Goal: Task Accomplishment & Management: Complete application form

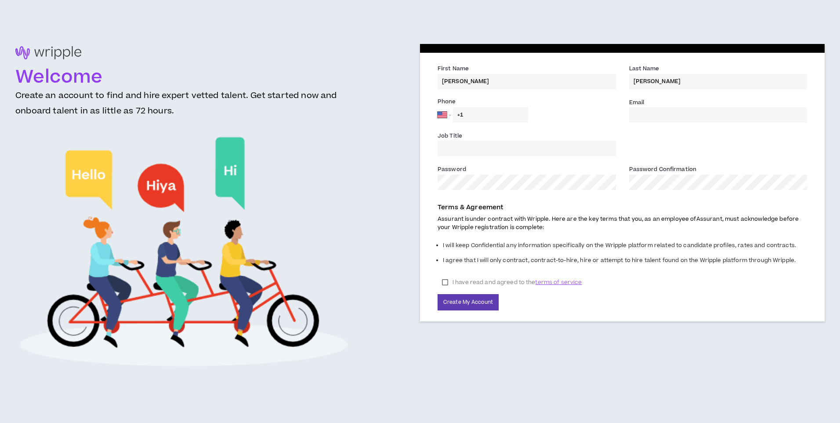
select select "US"
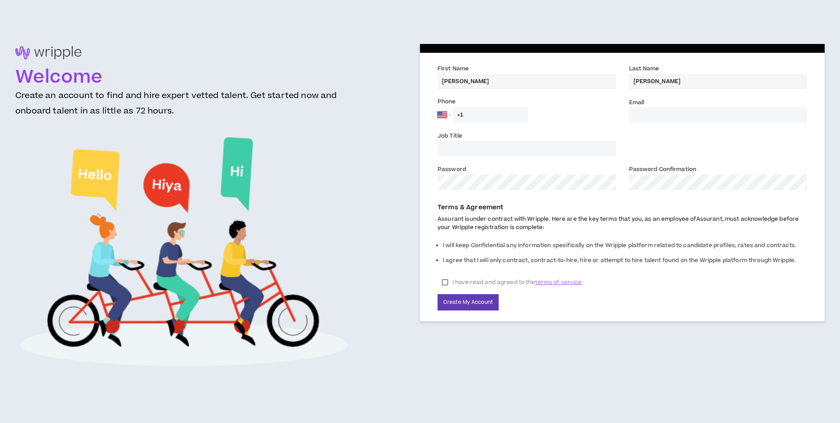
click at [497, 113] on input "+1" at bounding box center [490, 114] width 75 height 15
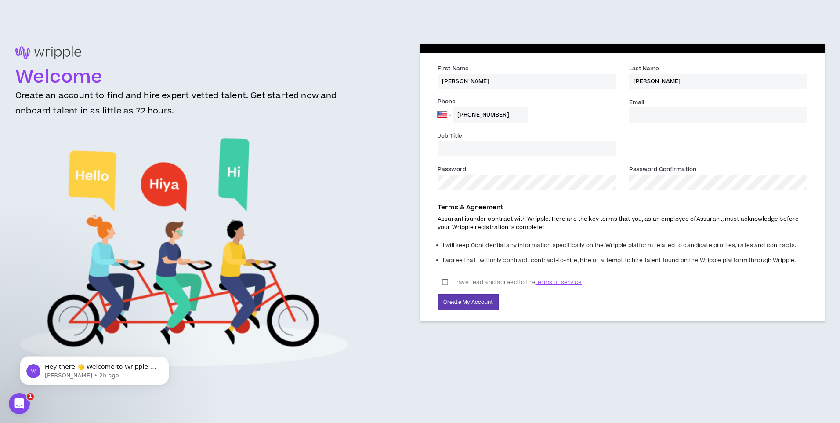
type input "[PHONE_NUMBER]"
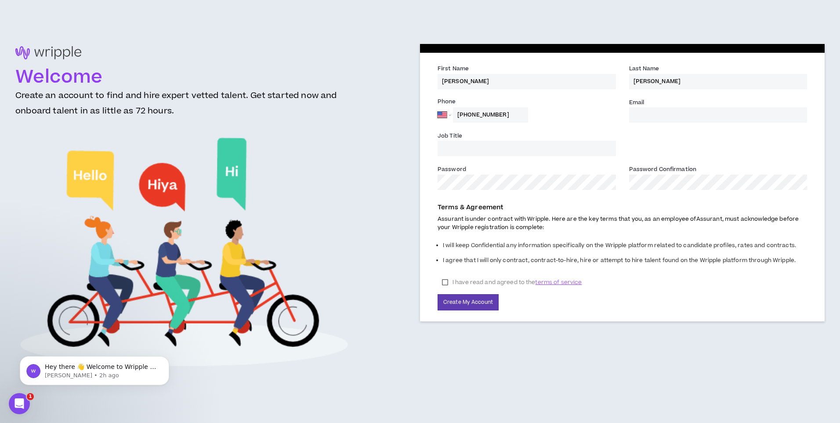
click at [661, 110] on input "Email *" at bounding box center [718, 114] width 178 height 15
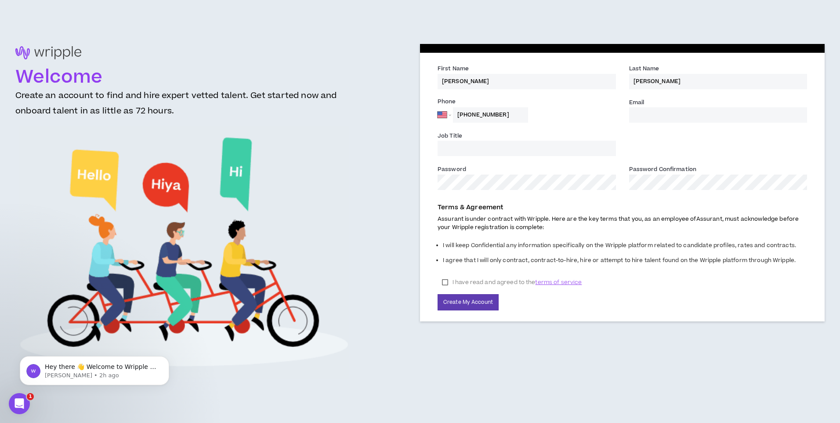
type input "[PERSON_NAME][EMAIL_ADDRESS][DOMAIN_NAME]"
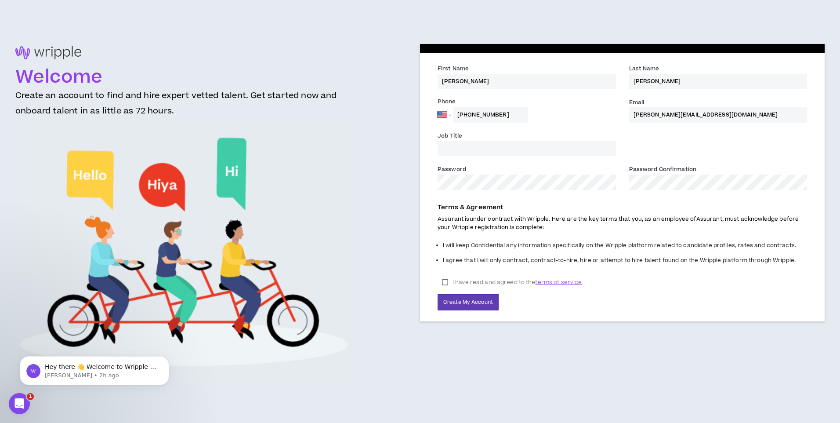
click at [500, 143] on input "Job Title" at bounding box center [527, 148] width 178 height 15
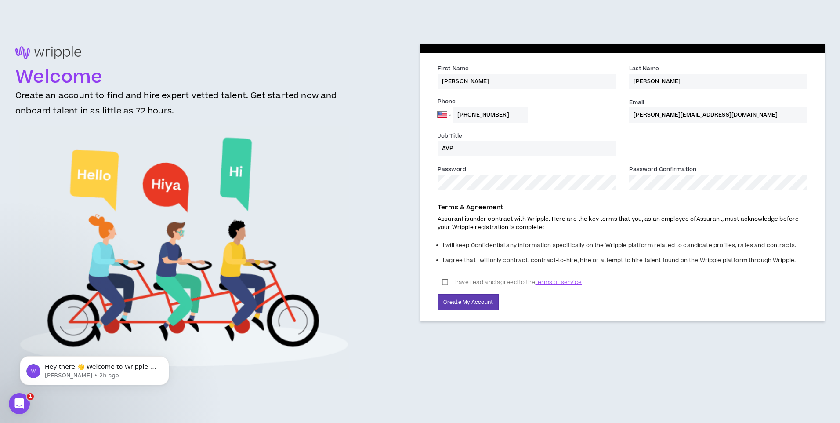
type input "AVP"
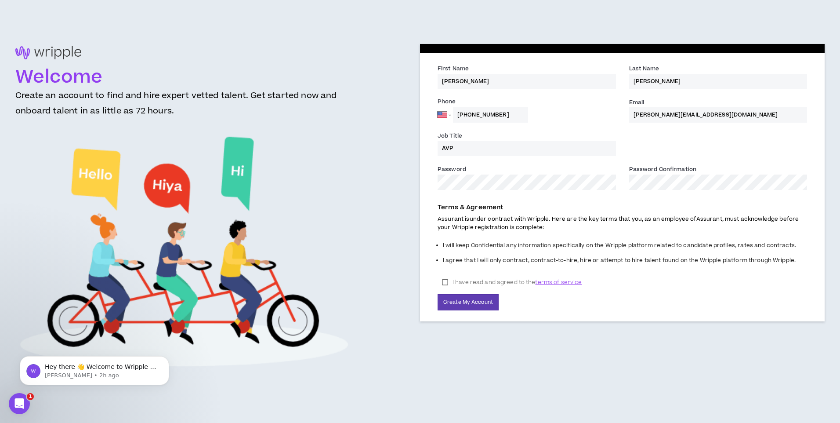
click at [445, 285] on label "I have read and agreed to the terms of service" at bounding box center [512, 282] width 149 height 13
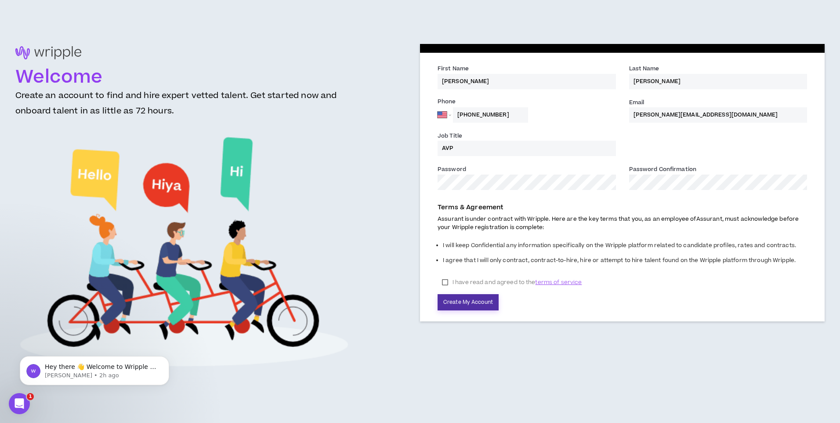
click at [462, 305] on button "Create My Account" at bounding box center [468, 302] width 61 height 16
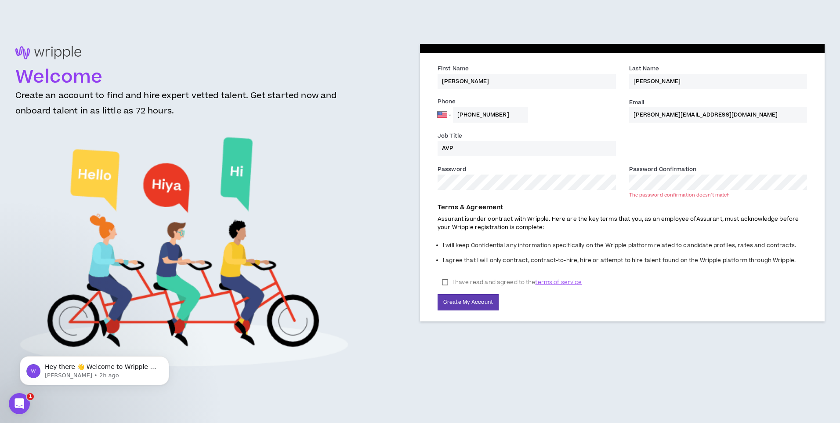
click at [381, 186] on div "Welcome Create an account to find and hire expert vetted talent. Get started no…" at bounding box center [419, 211] width 809 height 334
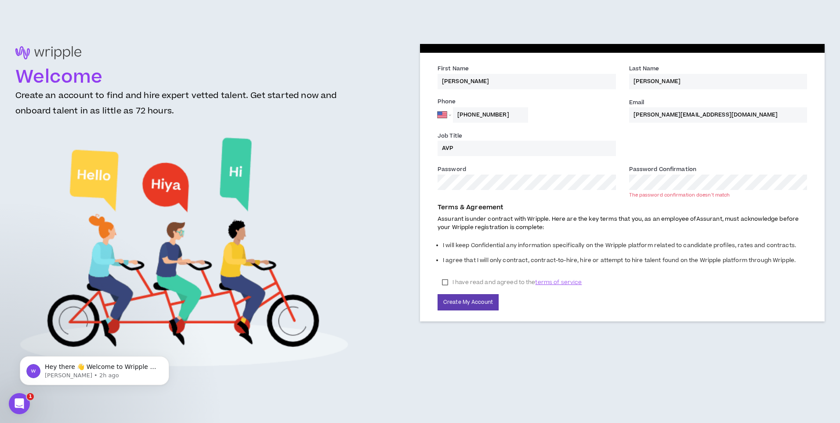
click at [605, 183] on div "Password * Password Confirmation * The password confirmation doesn't match" at bounding box center [622, 180] width 383 height 33
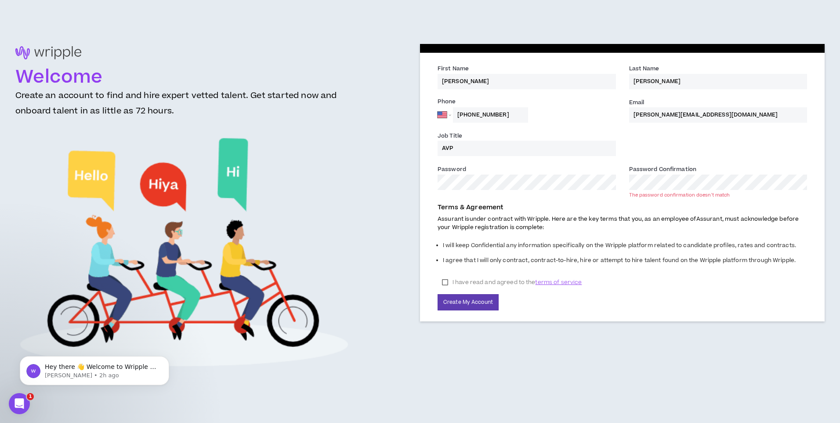
click at [533, 191] on div "Password *" at bounding box center [527, 180] width 192 height 32
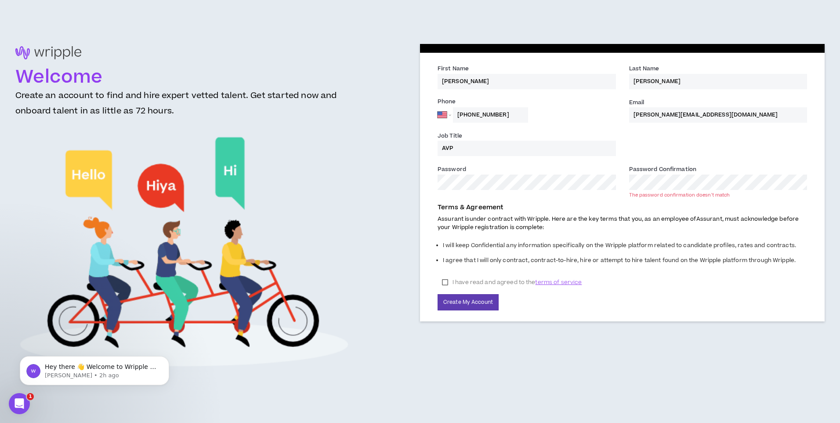
click at [594, 183] on div "Password * Password Confirmation * The password confirmation doesn't match" at bounding box center [622, 180] width 383 height 33
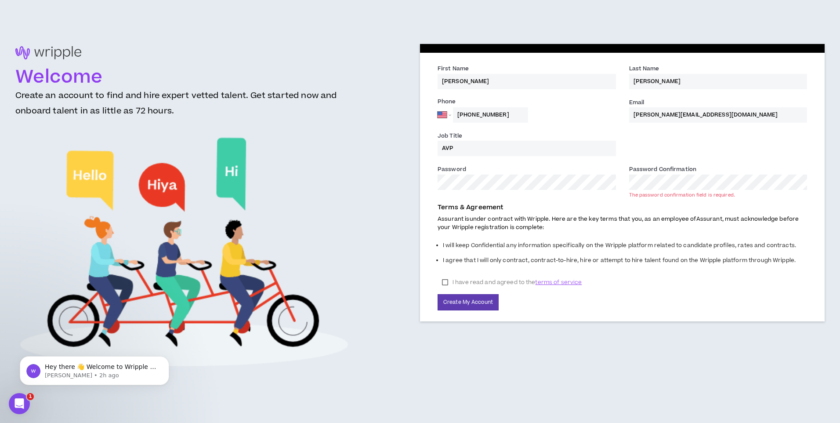
click at [347, 175] on div "Welcome Create an account to find and hire expert vetted talent. Get started no…" at bounding box center [419, 211] width 809 height 334
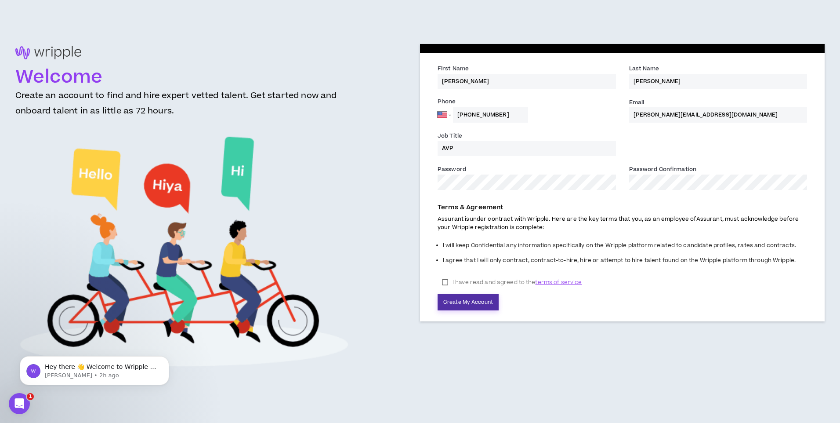
click at [466, 301] on button "Create My Account" at bounding box center [468, 302] width 61 height 16
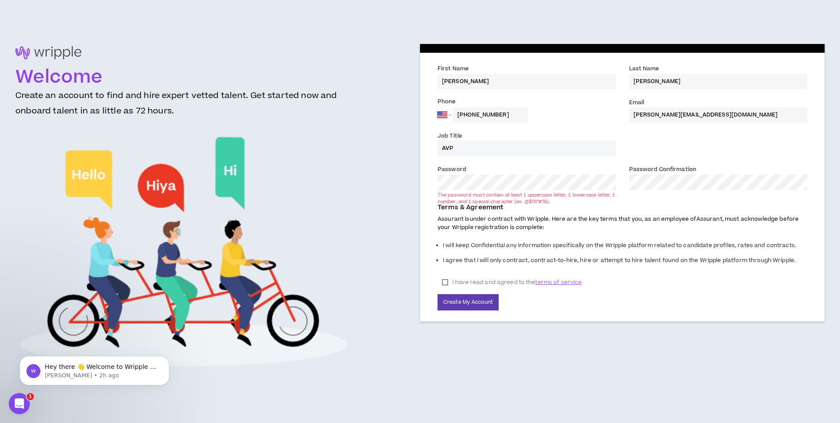
click at [391, 188] on div "Welcome Create an account to find and hire expert vetted talent. Get started no…" at bounding box center [419, 211] width 809 height 334
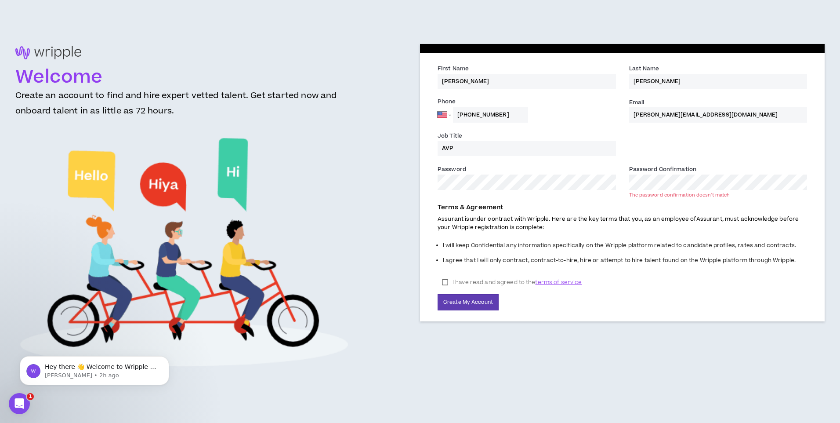
click at [619, 180] on div "Password * Password Confirmation * The password confirmation doesn't match" at bounding box center [622, 180] width 383 height 33
click at [482, 302] on button "Create My Account" at bounding box center [468, 302] width 61 height 16
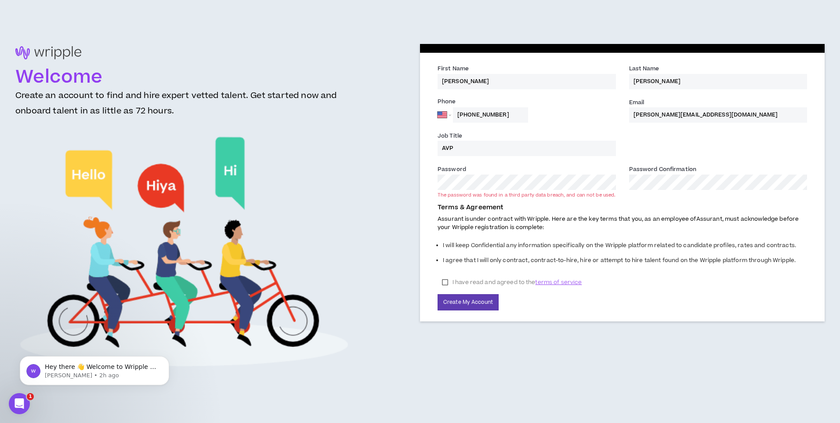
click at [376, 181] on div "Welcome Create an account to find and hire expert vetted talent. Get started no…" at bounding box center [419, 211] width 809 height 334
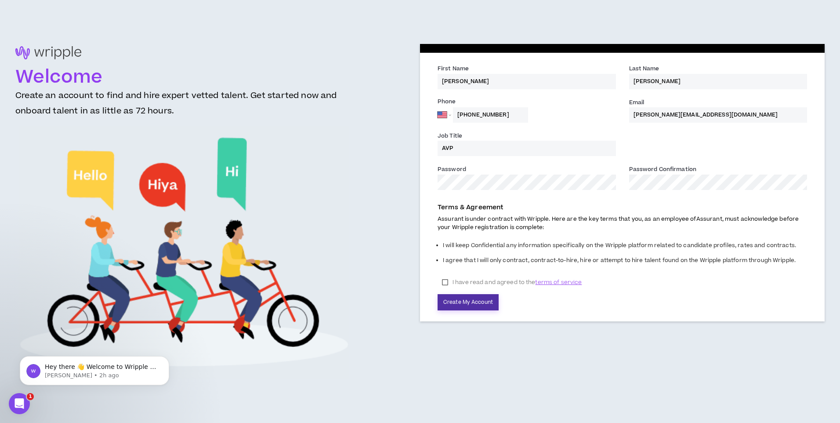
click at [479, 300] on button "Create My Account" at bounding box center [468, 302] width 61 height 16
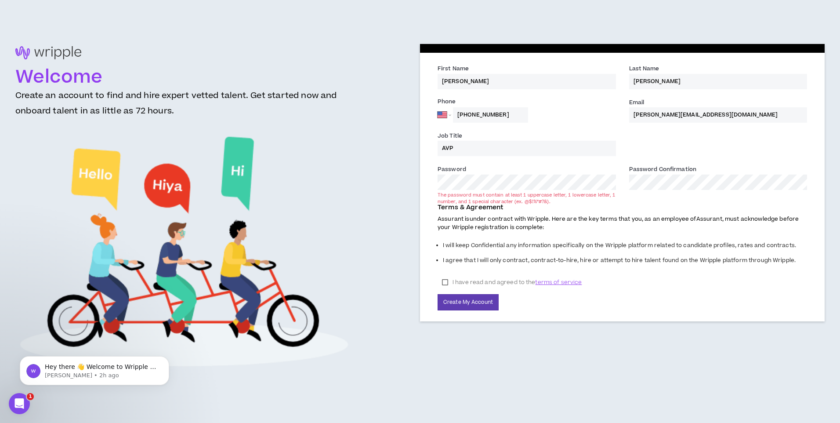
click at [374, 183] on div "Welcome Create an account to find and hire expert vetted talent. Get started no…" at bounding box center [419, 211] width 809 height 334
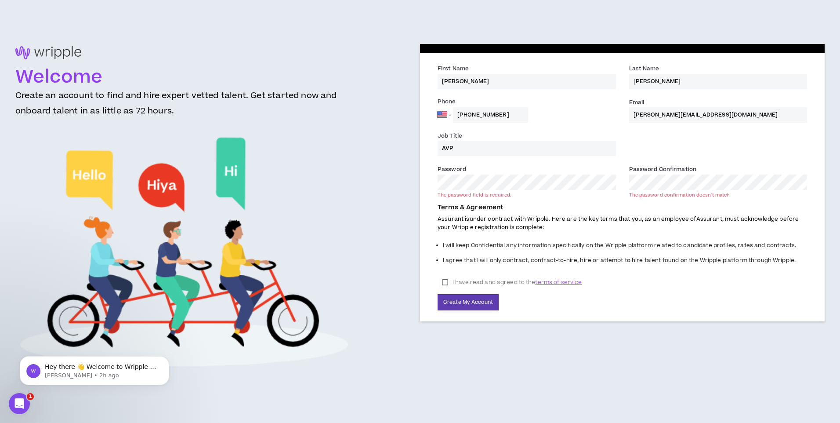
click at [434, 229] on div "Terms & Agreement Assurant is under contract with Wripple. Here are the key ter…" at bounding box center [622, 254] width 383 height 112
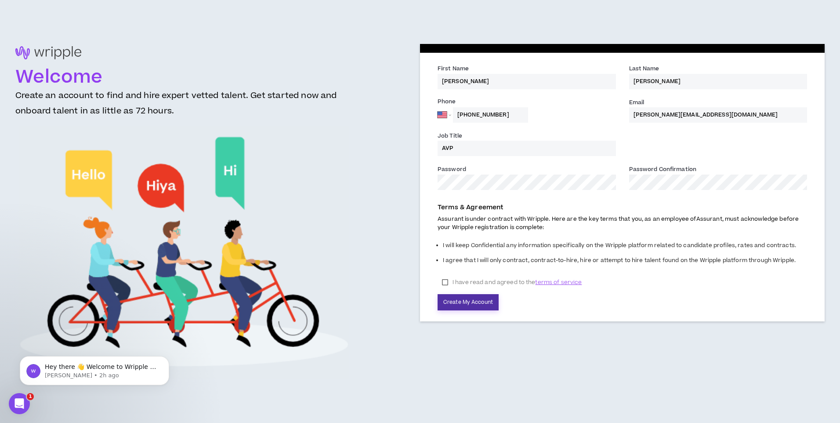
click at [455, 300] on button "Create My Account" at bounding box center [468, 302] width 61 height 16
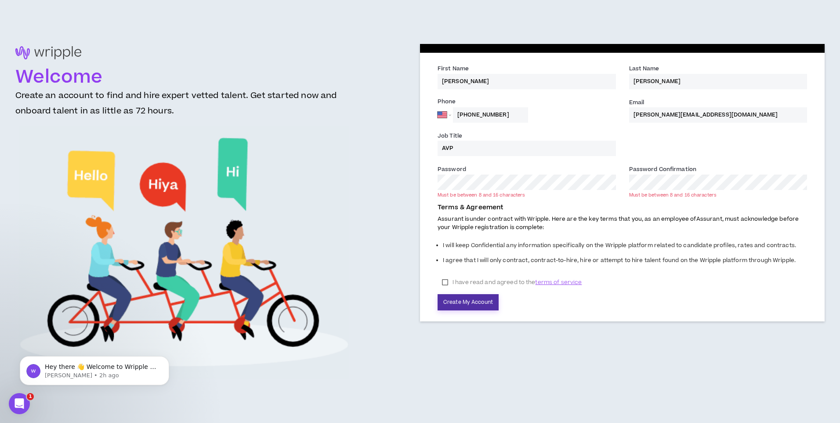
click at [458, 302] on button "Create My Account" at bounding box center [468, 302] width 61 height 16
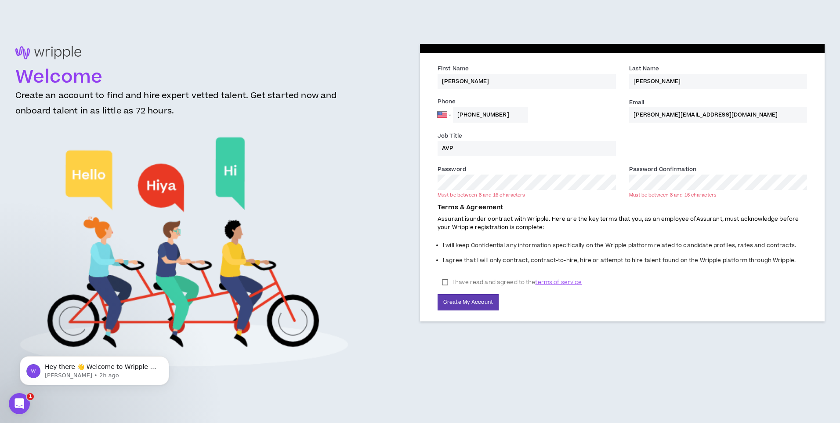
click at [265, 171] on div "Welcome Create an account to find and hire expert vetted talent. Get started no…" at bounding box center [419, 211] width 809 height 334
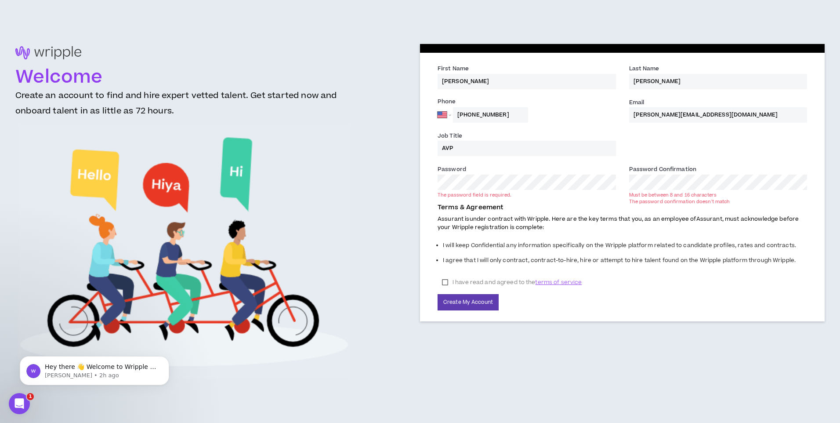
click at [573, 178] on div "Password * The password field is required. Password Confirmation * Must be betw…" at bounding box center [622, 180] width 383 height 33
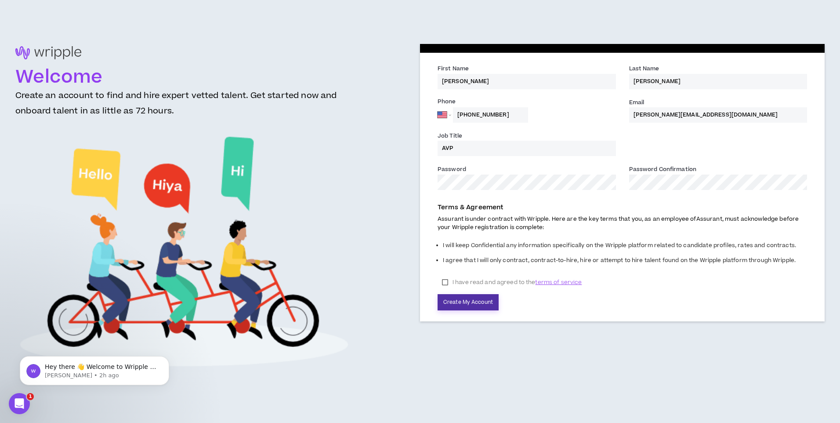
click at [481, 302] on button "Create My Account" at bounding box center [468, 302] width 61 height 16
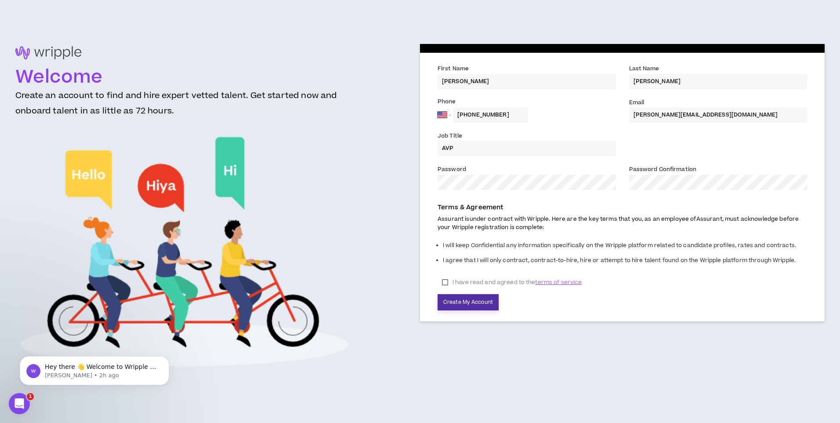
click at [473, 299] on button "Create My Account" at bounding box center [468, 302] width 61 height 16
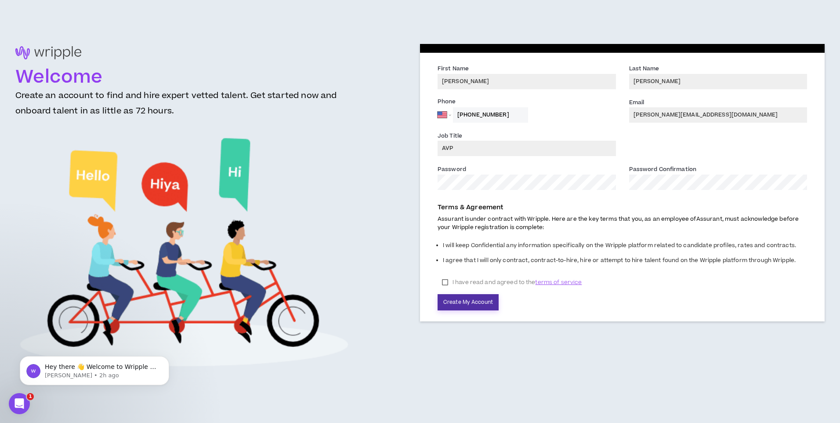
click at [456, 299] on button "Create My Account" at bounding box center [468, 302] width 61 height 16
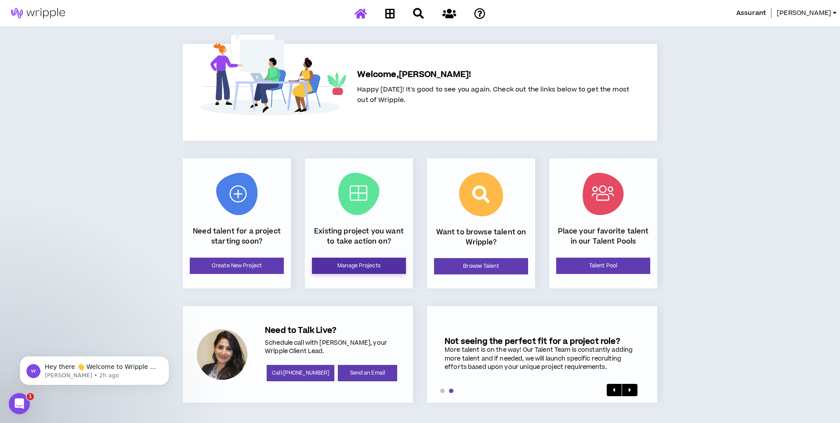
click at [370, 268] on link "Manage Projects" at bounding box center [359, 265] width 94 height 16
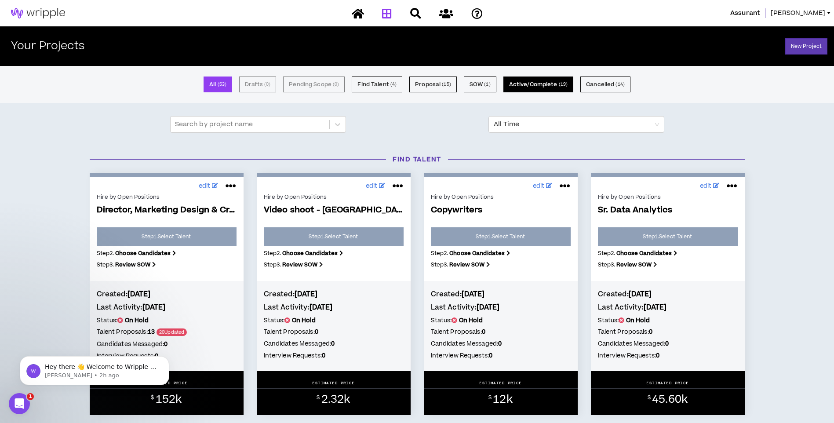
click at [551, 85] on button "Active/Complete ( 19 )" at bounding box center [538, 84] width 70 height 16
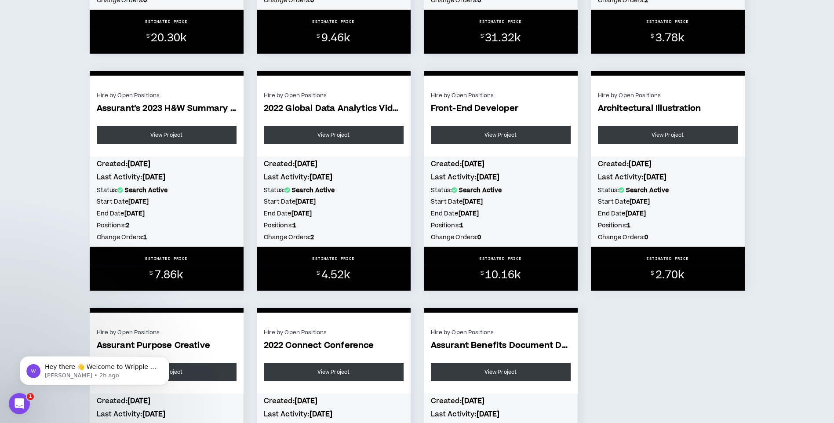
scroll to position [835, 0]
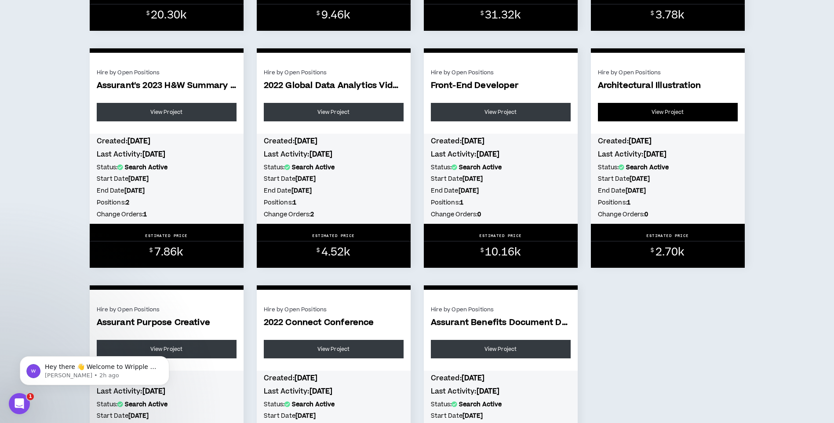
click at [662, 109] on link "View Project" at bounding box center [668, 112] width 140 height 18
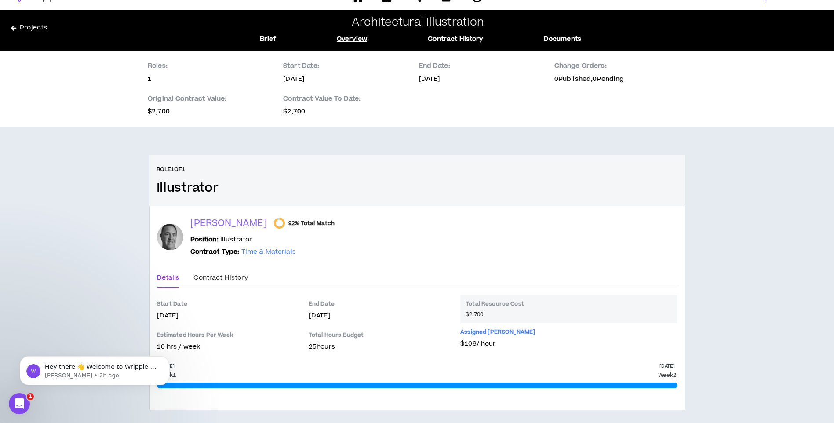
scroll to position [25, 0]
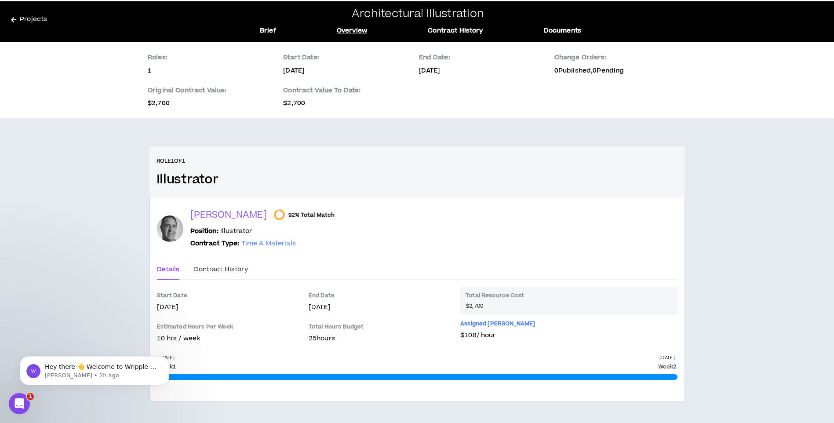
click at [15, 18] on icon at bounding box center [13, 20] width 5 height 6
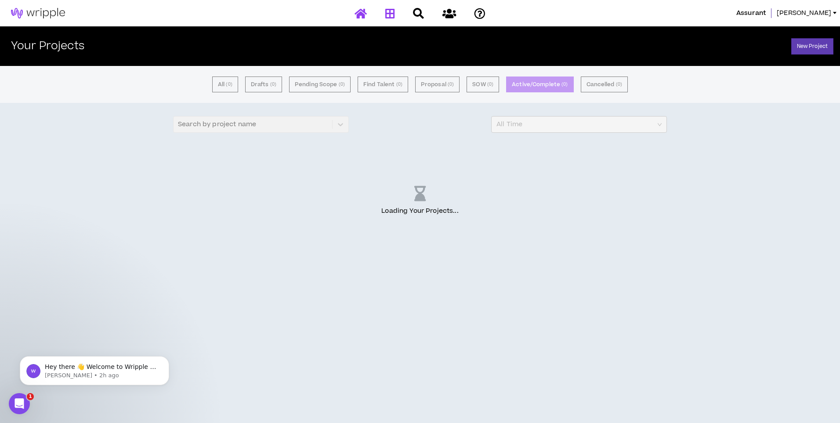
click at [359, 13] on icon at bounding box center [361, 13] width 12 height 11
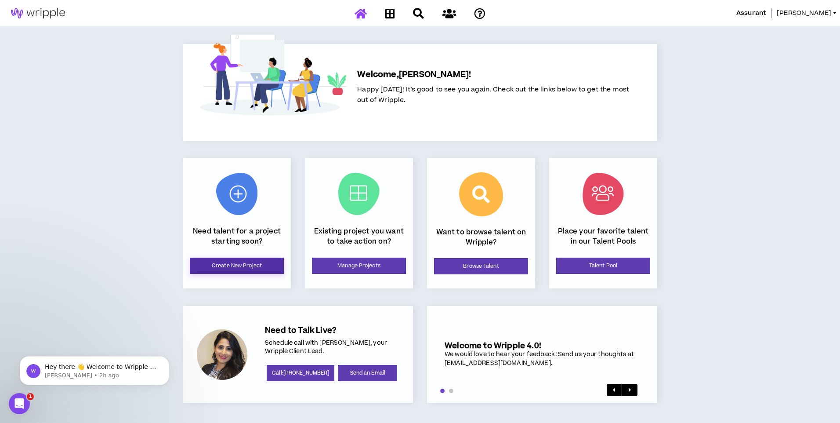
click at [232, 264] on link "Create New Project" at bounding box center [237, 265] width 94 height 16
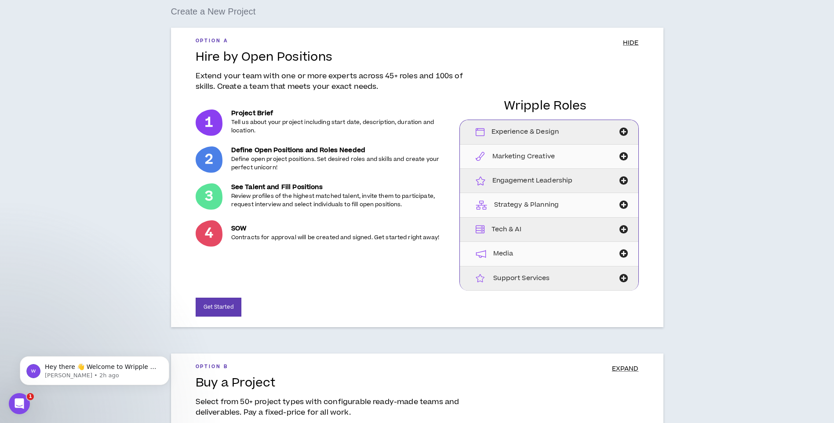
scroll to position [70, 0]
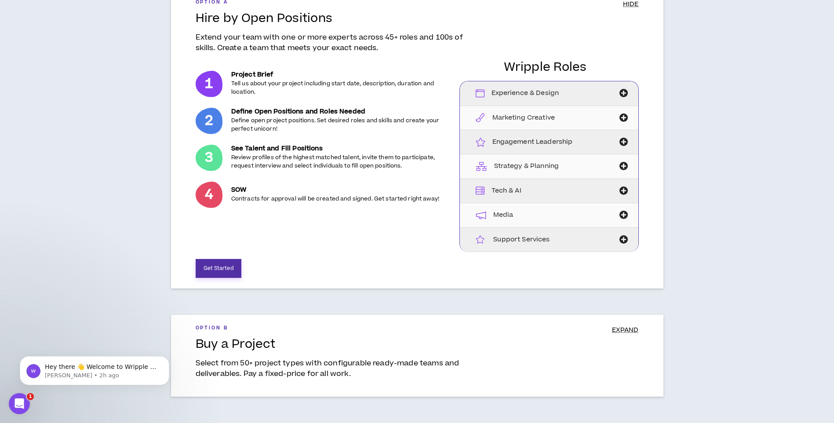
click at [207, 269] on button "Get Started" at bounding box center [219, 268] width 46 height 19
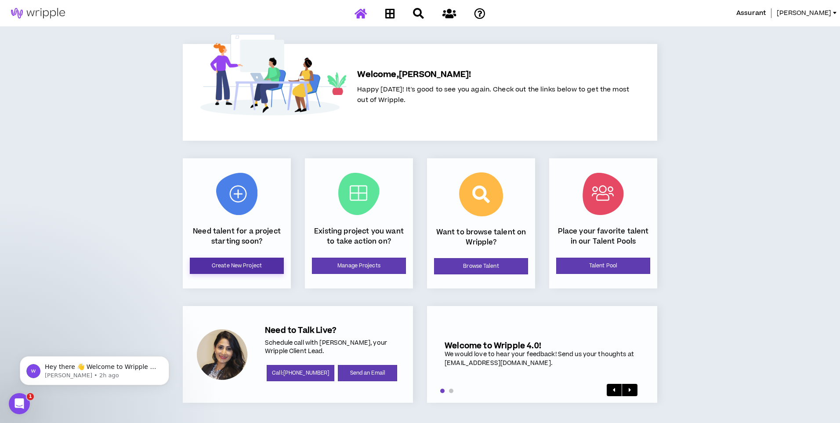
click at [229, 264] on link "Create New Project" at bounding box center [237, 265] width 94 height 16
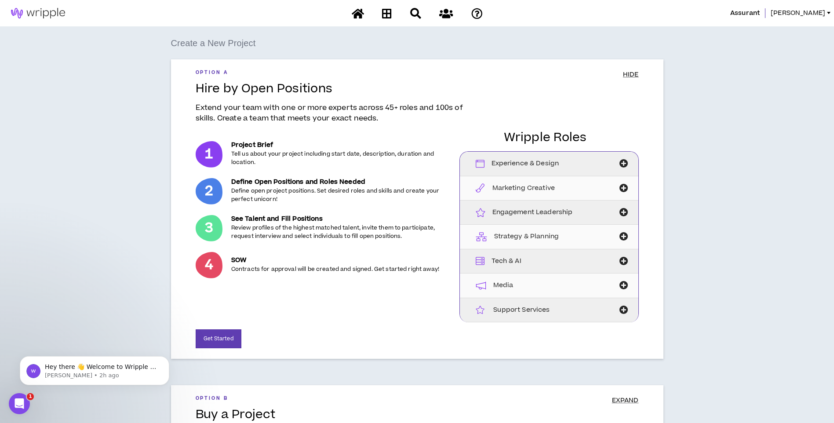
scroll to position [70, 0]
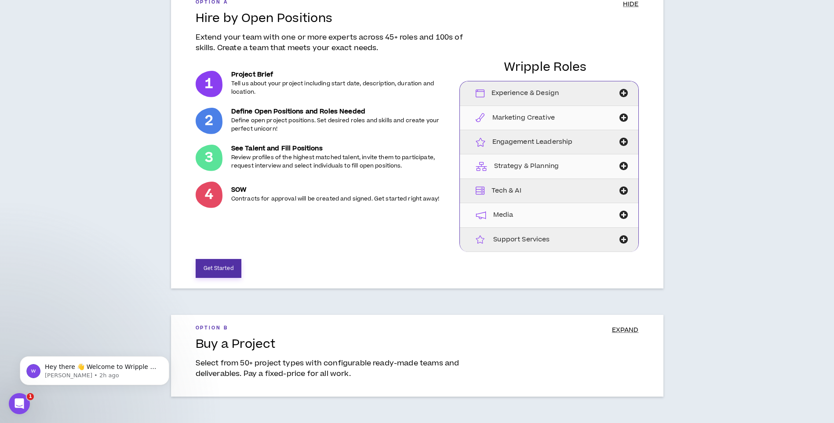
click at [209, 267] on button "Get Started" at bounding box center [219, 268] width 46 height 19
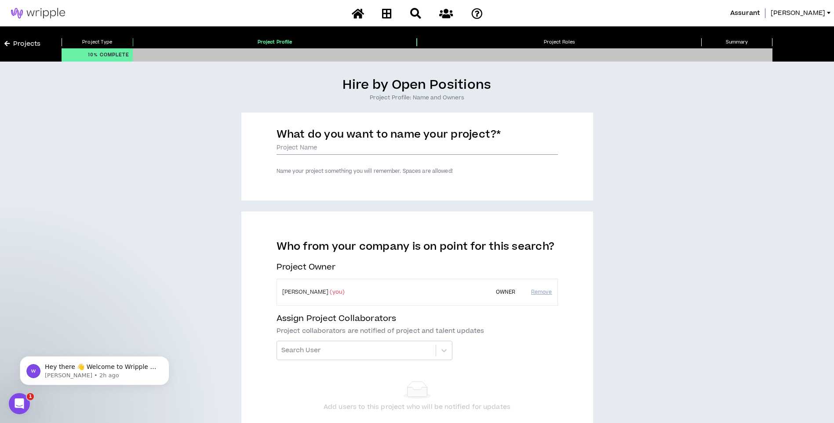
click at [373, 147] on input "What do you want to name your project? *" at bounding box center [416, 147] width 281 height 13
drag, startPoint x: 301, startPoint y: 149, endPoint x: 267, endPoint y: 150, distance: 33.8
click at [267, 150] on div "What do you want to name your project? * T-Mobile Exec Presentation Name your p…" at bounding box center [417, 156] width 352 height 88
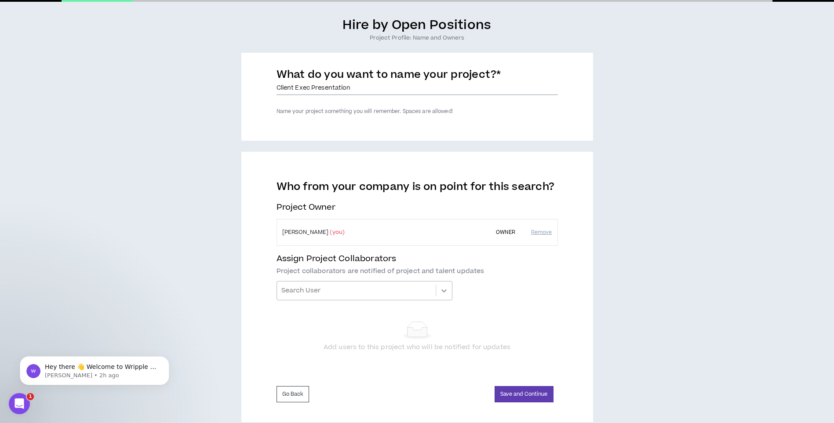
scroll to position [74, 0]
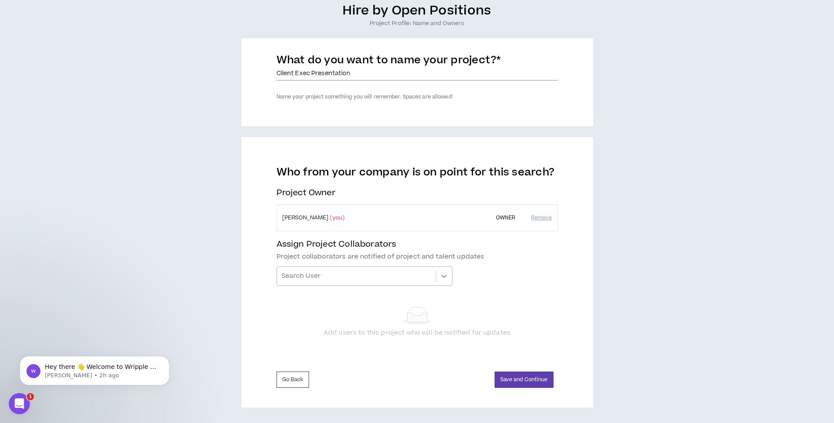
type input "Client Exec Presentation"
click at [444, 275] on icon at bounding box center [443, 276] width 9 height 9
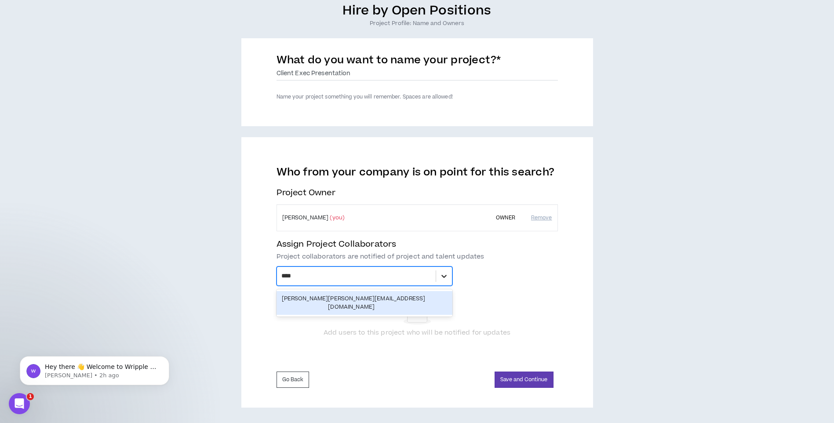
type input "*****"
click at [378, 299] on div "[PERSON_NAME][EMAIL_ADDRESS][DOMAIN_NAME]" at bounding box center [387, 302] width 119 height 17
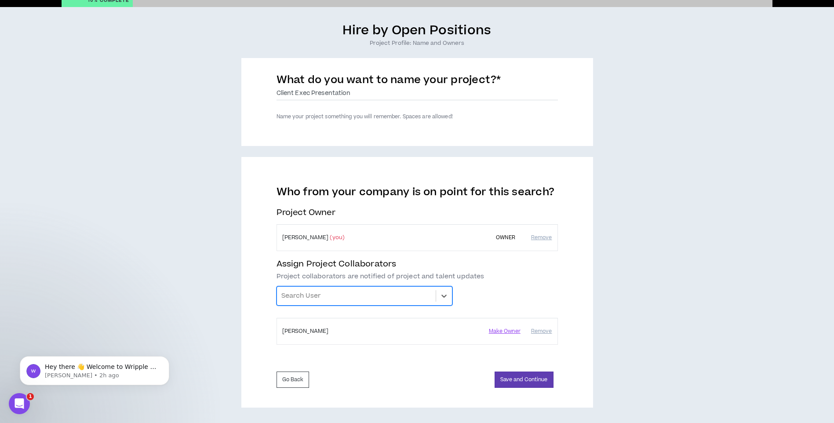
click at [365, 295] on div "option , selected. Select is focused ,type to refine list, press Down to open t…" at bounding box center [364, 295] width 176 height 19
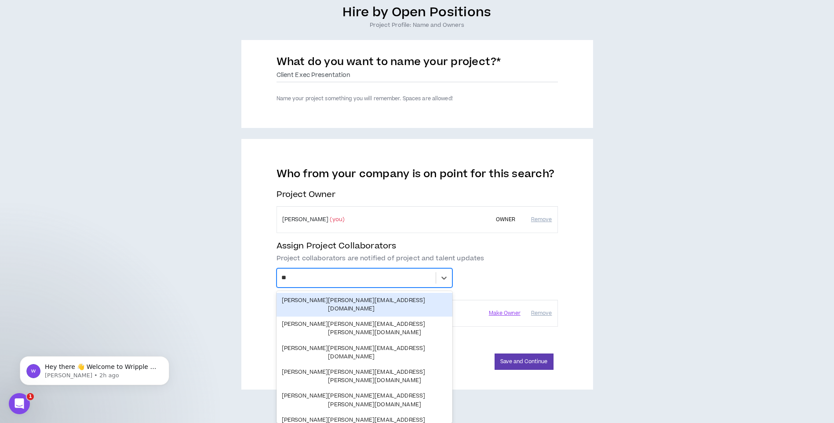
scroll to position [54, 0]
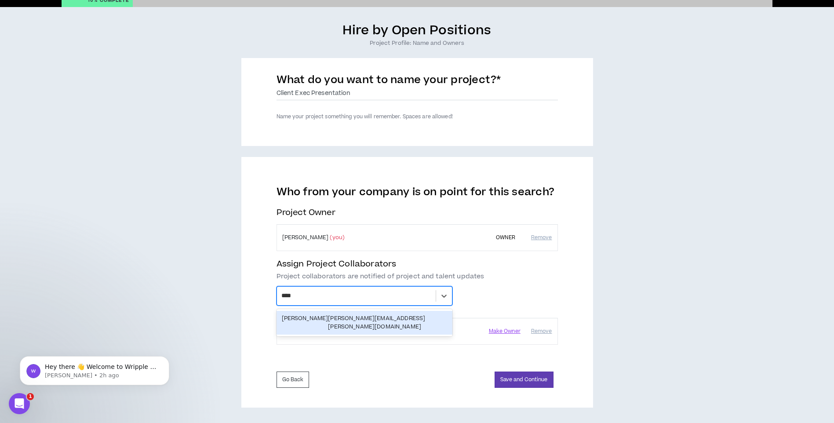
type input "*****"
click at [341, 320] on div "[PERSON_NAME] [PERSON_NAME][EMAIL_ADDRESS][PERSON_NAME][DOMAIN_NAME]" at bounding box center [364, 322] width 165 height 17
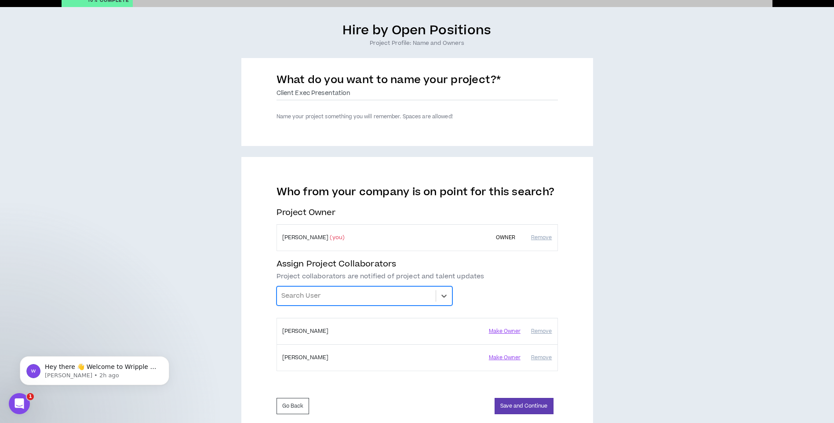
scroll to position [74, 0]
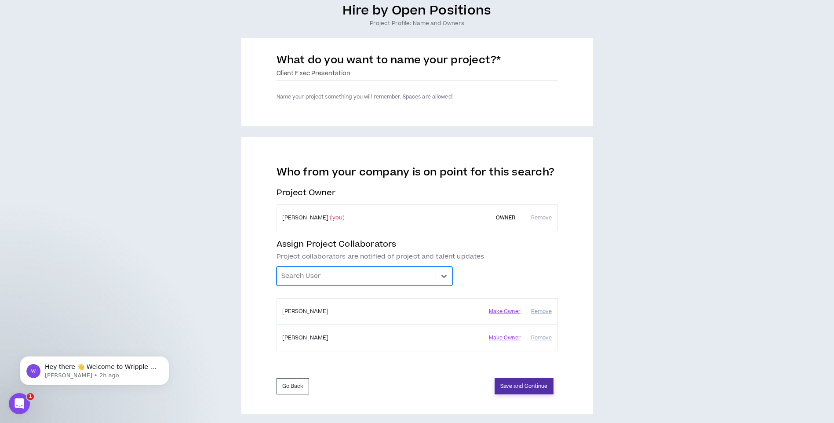
click at [518, 384] on button "Save and Continue" at bounding box center [523, 386] width 59 height 16
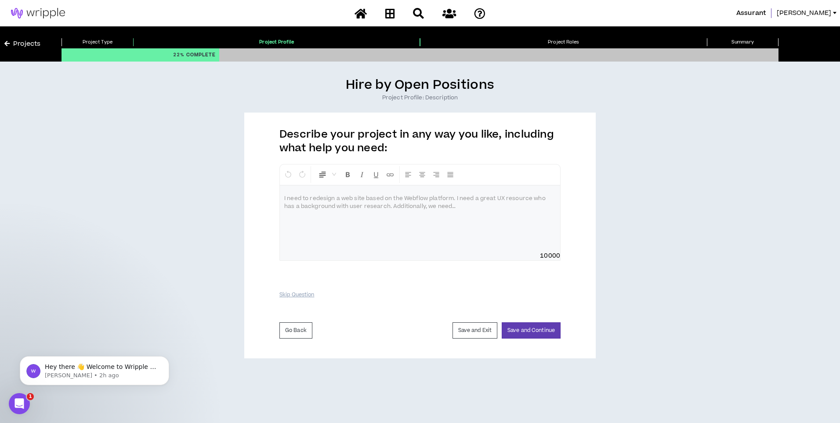
click at [284, 197] on div at bounding box center [420, 218] width 280 height 66
drag, startPoint x: 551, startPoint y: 207, endPoint x: 552, endPoint y: 198, distance: 9.3
click at [550, 205] on div "**********" at bounding box center [420, 218] width 280 height 66
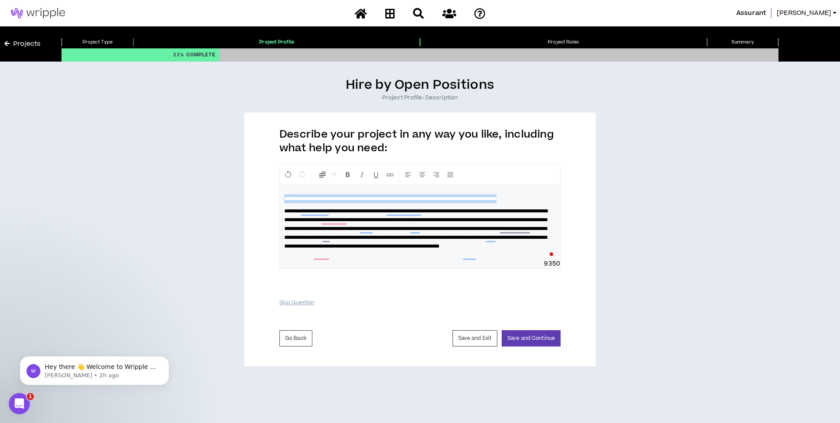
drag, startPoint x: 551, startPoint y: 199, endPoint x: 273, endPoint y: 198, distance: 278.6
click at [273, 198] on div "**********" at bounding box center [420, 239] width 352 height 254
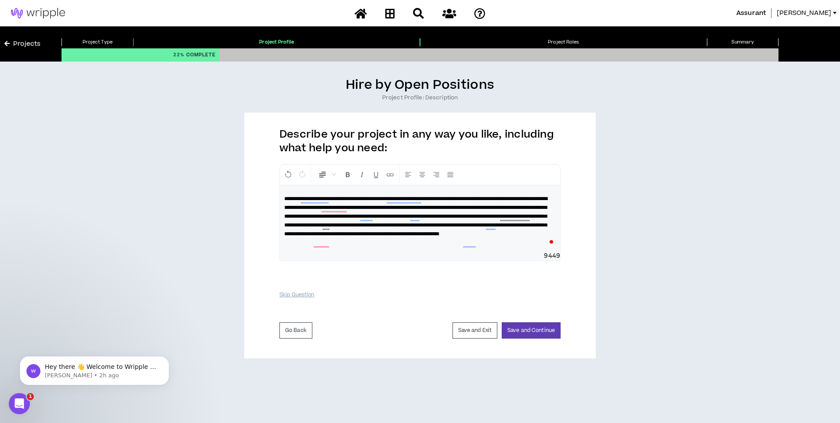
click at [418, 215] on span "**********" at bounding box center [415, 216] width 263 height 40
drag, startPoint x: 397, startPoint y: 207, endPoint x: 374, endPoint y: 209, distance: 23.4
click at [374, 209] on span "**********" at bounding box center [415, 216] width 263 height 40
click at [325, 278] on div "**********" at bounding box center [420, 235] width 352 height 246
click at [374, 213] on span "**********" at bounding box center [415, 216] width 263 height 40
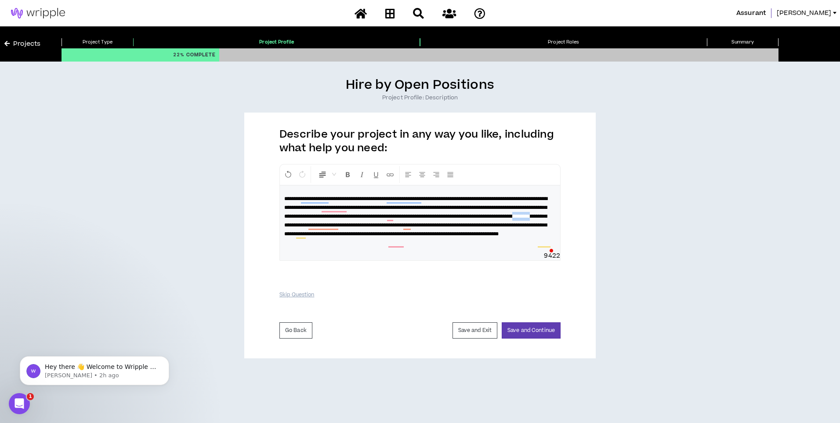
drag, startPoint x: 496, startPoint y: 222, endPoint x: 475, endPoint y: 223, distance: 21.5
click at [475, 223] on span "**********" at bounding box center [415, 216] width 263 height 40
click at [503, 225] on span "**********" at bounding box center [415, 216] width 263 height 40
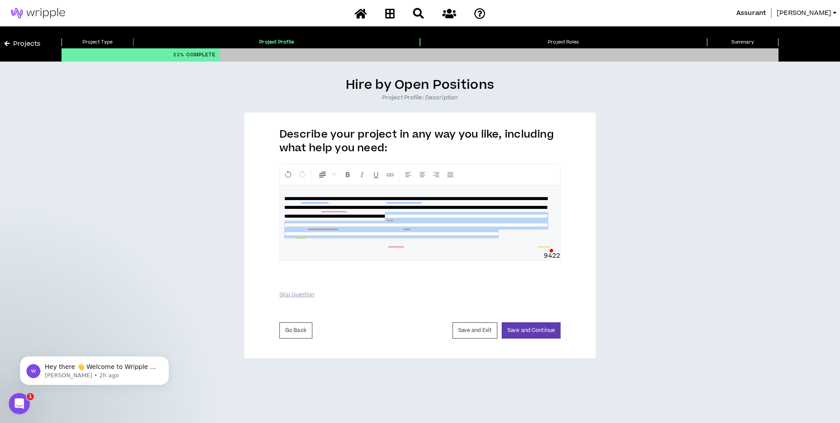
drag, startPoint x: 335, startPoint y: 232, endPoint x: 465, endPoint y: 250, distance: 130.8
click at [465, 238] on p "**********" at bounding box center [420, 216] width 272 height 44
click at [399, 236] on span "**********" at bounding box center [415, 216] width 263 height 40
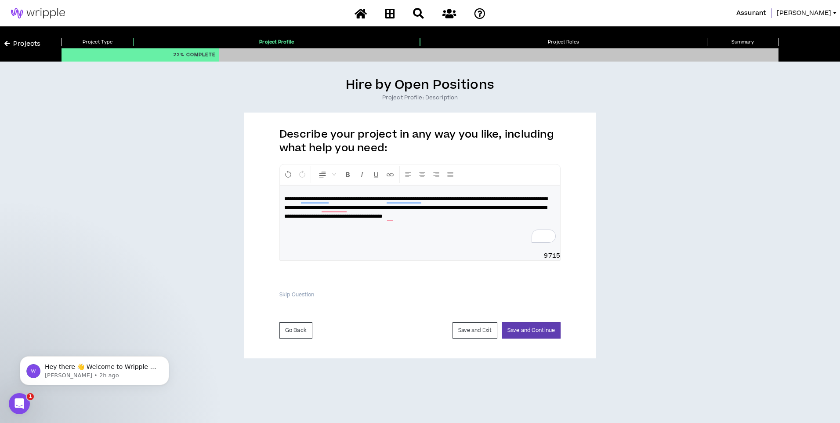
click at [320, 221] on p "**********" at bounding box center [420, 207] width 272 height 26
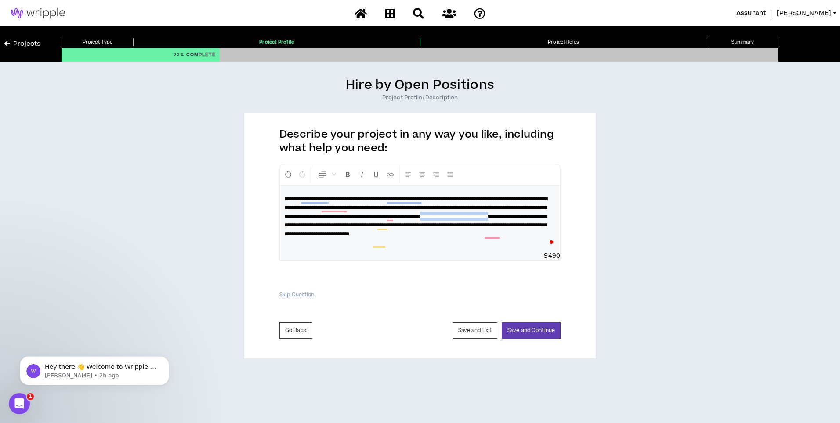
drag, startPoint x: 434, startPoint y: 224, endPoint x: 356, endPoint y: 223, distance: 77.8
click at [356, 223] on span "**********" at bounding box center [415, 216] width 263 height 40
drag, startPoint x: 482, startPoint y: 224, endPoint x: 484, endPoint y: 236, distance: 11.5
click at [484, 236] on span "**********" at bounding box center [415, 216] width 263 height 40
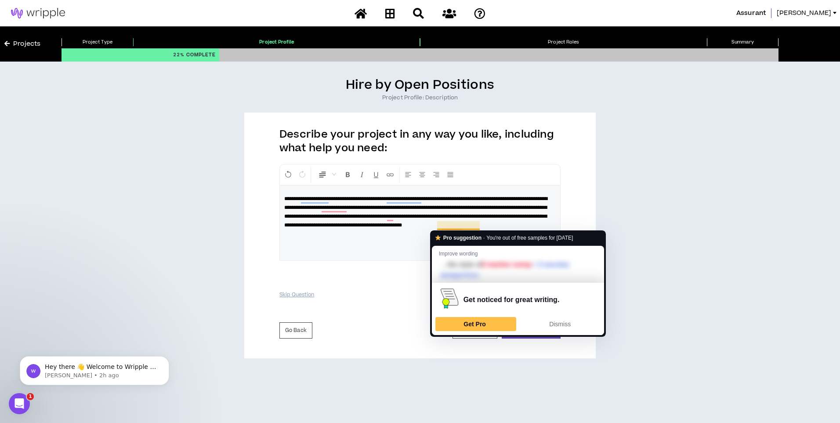
click at [405, 255] on span "9586" at bounding box center [420, 255] width 280 height 9
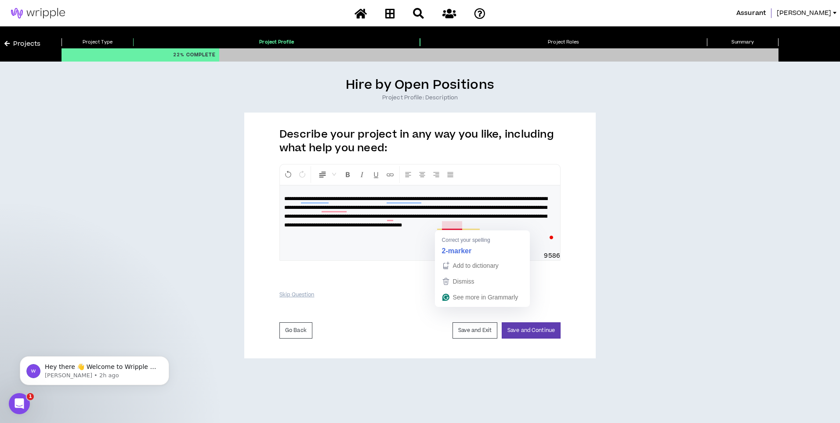
click at [443, 225] on span "**********" at bounding box center [415, 212] width 263 height 32
click at [475, 223] on span "**********" at bounding box center [415, 212] width 263 height 32
click at [538, 331] on button "Save and Continue" at bounding box center [531, 330] width 59 height 16
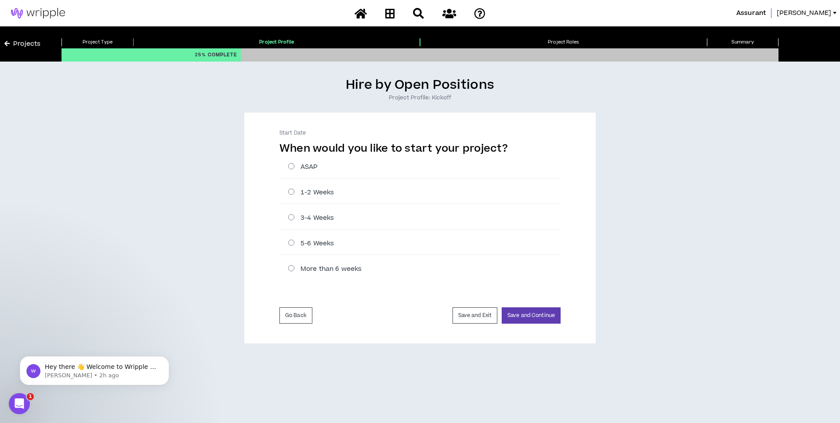
click at [293, 192] on label "1-2 Weeks" at bounding box center [424, 192] width 272 height 9
radio input "****"
click at [547, 316] on button "Save and Continue" at bounding box center [531, 315] width 59 height 16
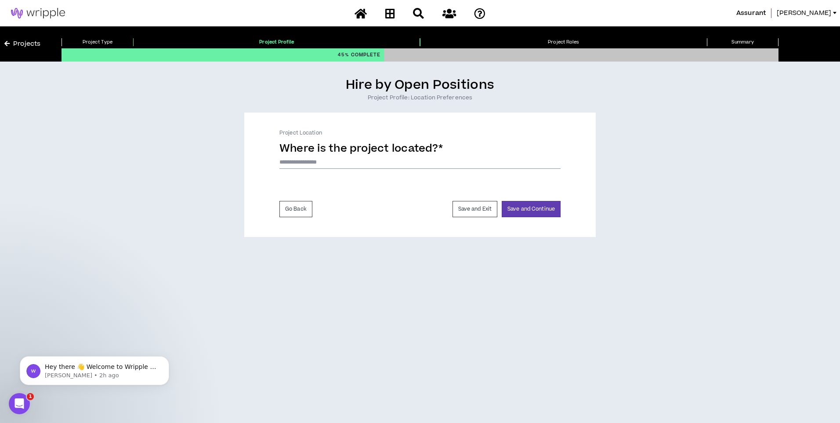
click at [363, 162] on input at bounding box center [419, 162] width 281 height 13
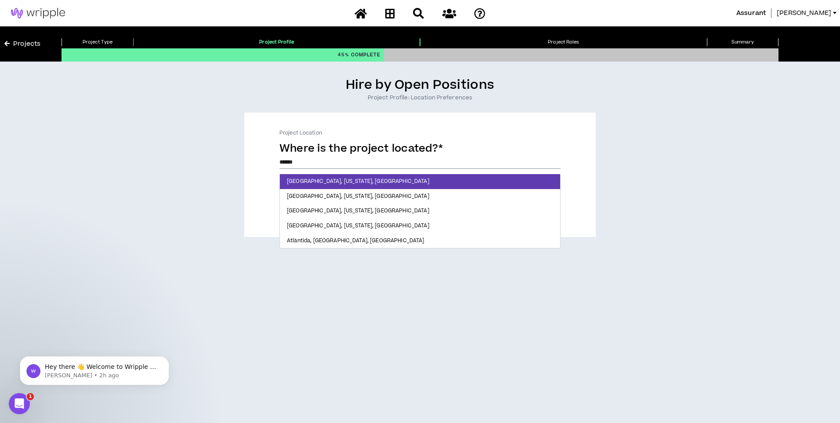
type input "*******"
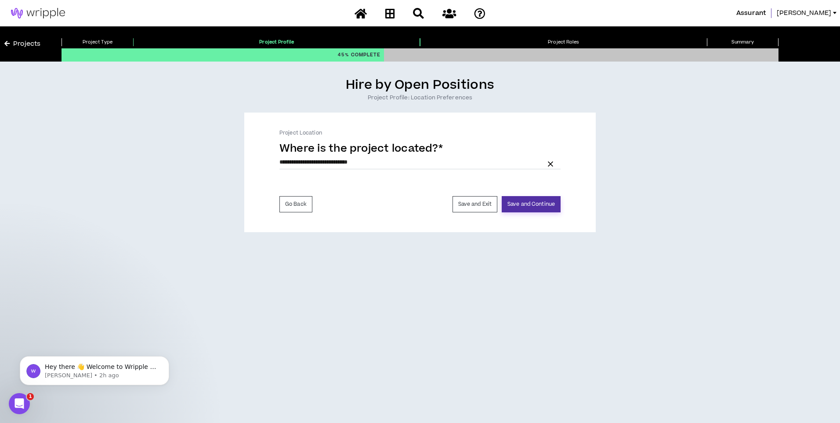
click at [535, 203] on button "Save and Continue" at bounding box center [531, 204] width 59 height 16
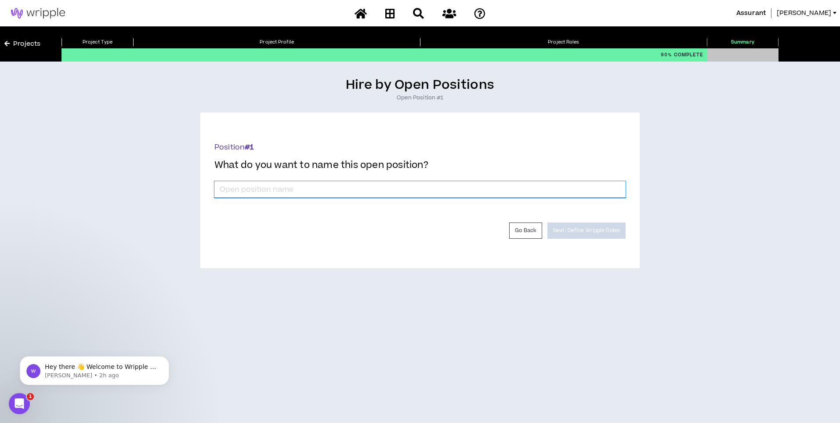
click at [322, 186] on input "*" at bounding box center [419, 189] width 411 height 17
drag, startPoint x: 285, startPoint y: 185, endPoint x: 143, endPoint y: 186, distance: 141.9
click at [143, 186] on div "Hire by Open Positions Open Position #1 Position # 1 What do you want to name t…" at bounding box center [419, 172] width 831 height 191
type input "U"
type input "Illustrator"
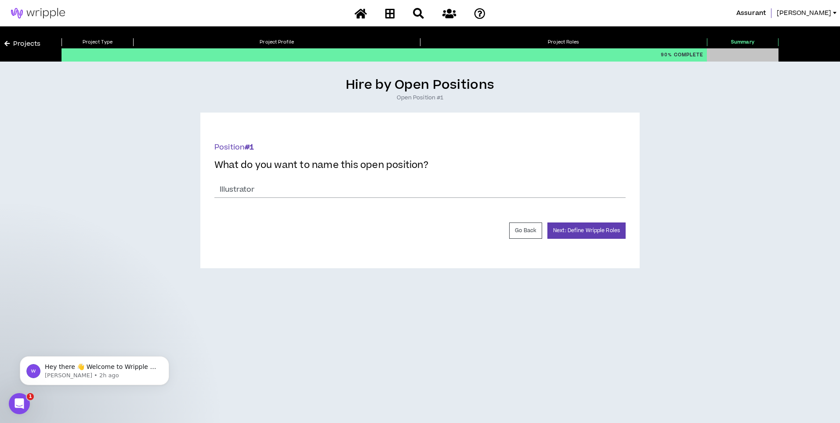
click at [344, 207] on div "Position # 1 What do you want to name this open position? * Illustrator" at bounding box center [419, 178] width 411 height 72
click at [592, 228] on button "Next: Define Wripple Roles" at bounding box center [586, 230] width 78 height 16
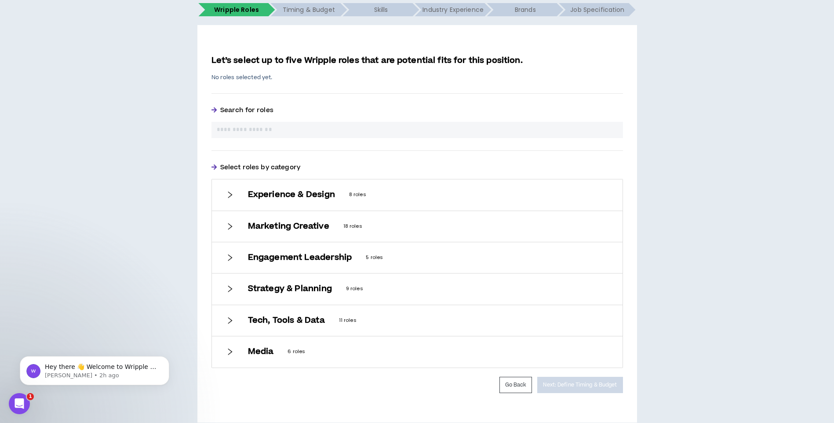
scroll to position [175, 0]
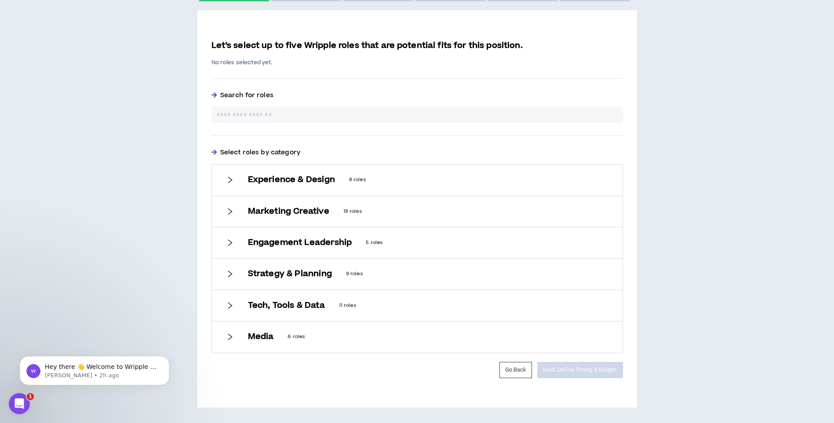
click at [305, 175] on h6 "Experience & Design" at bounding box center [291, 180] width 87 height 10
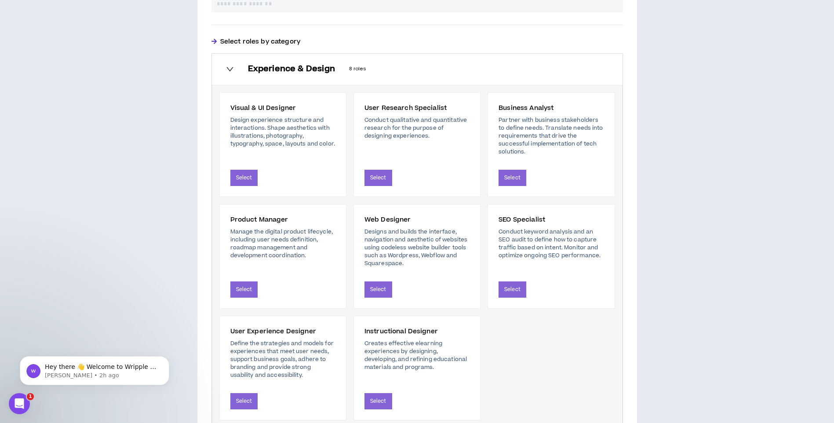
scroll to position [307, 0]
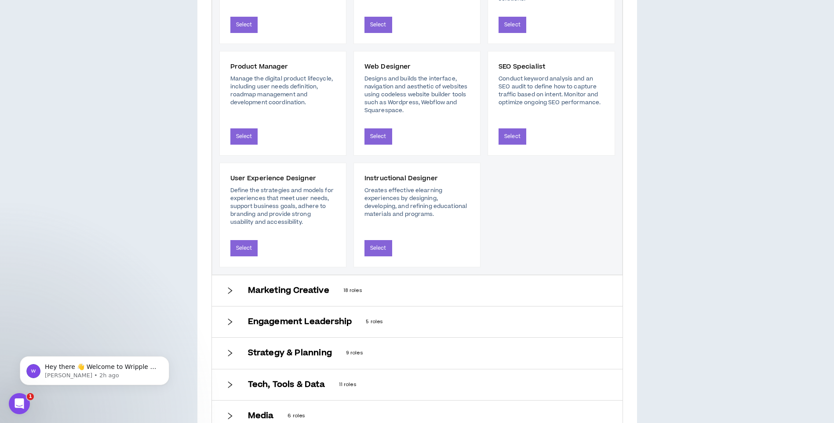
click at [281, 291] on h6 "Marketing Creative" at bounding box center [288, 291] width 81 height 10
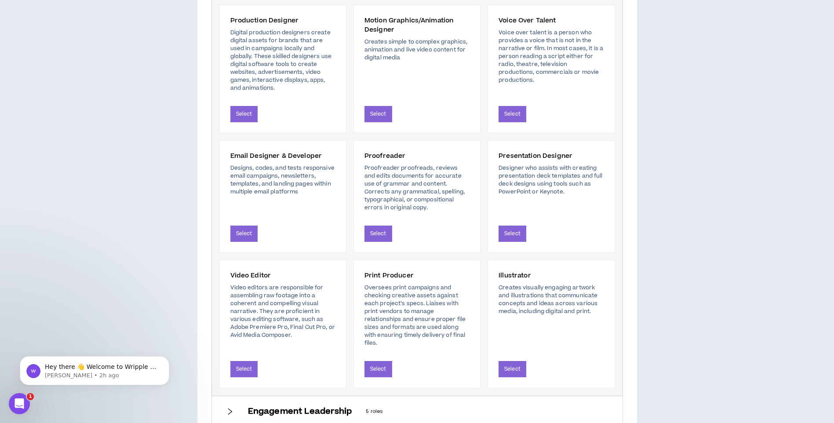
scroll to position [702, 0]
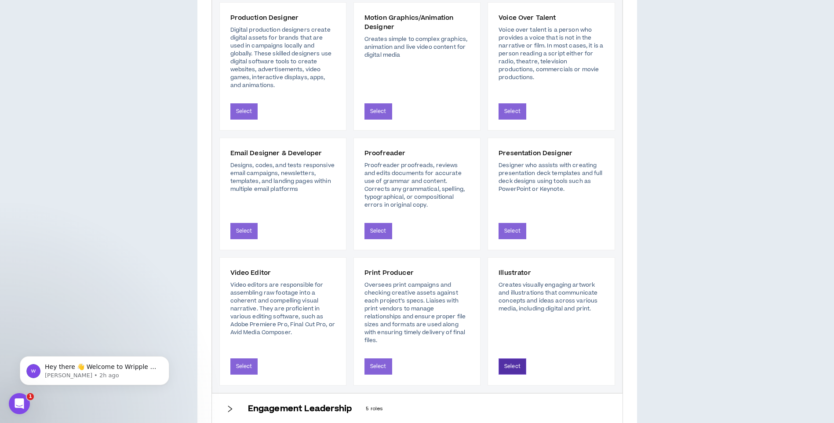
click at [517, 365] on button "Select" at bounding box center [512, 366] width 28 height 16
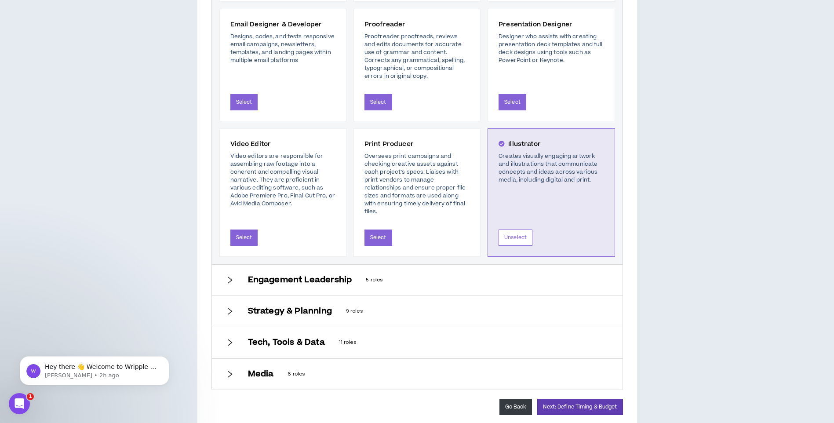
scroll to position [889, 0]
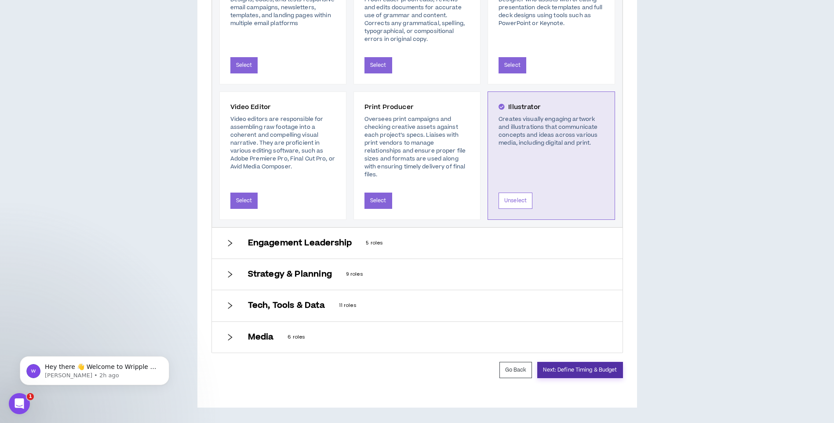
click at [596, 373] on button "Next: Define Timing & Budget" at bounding box center [579, 370] width 85 height 16
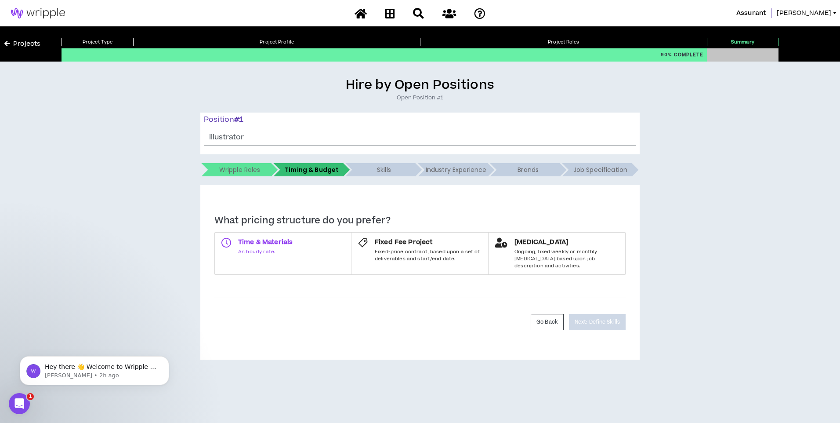
click at [272, 240] on span "Time & Materials" at bounding box center [265, 242] width 54 height 9
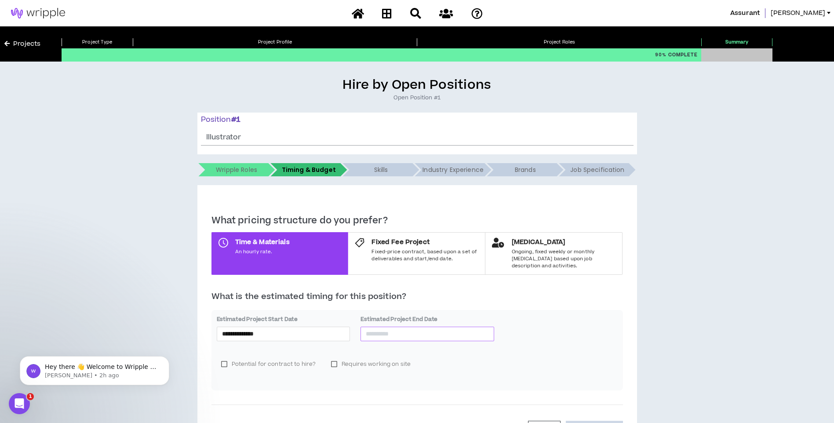
click at [387, 329] on input at bounding box center [427, 334] width 123 height 10
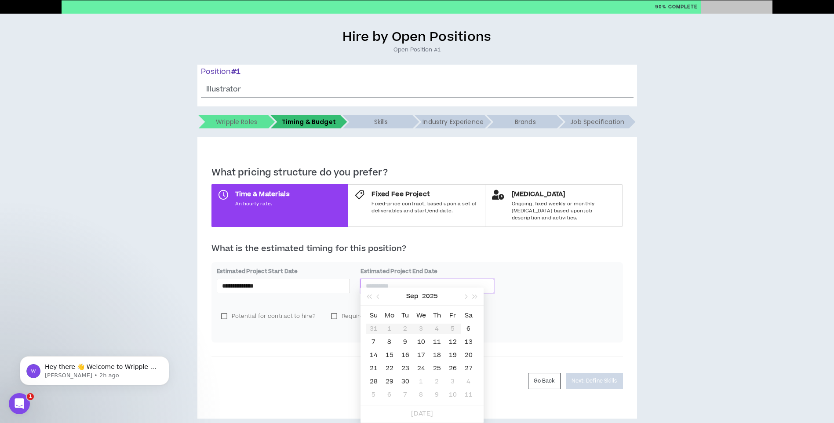
scroll to position [52, 0]
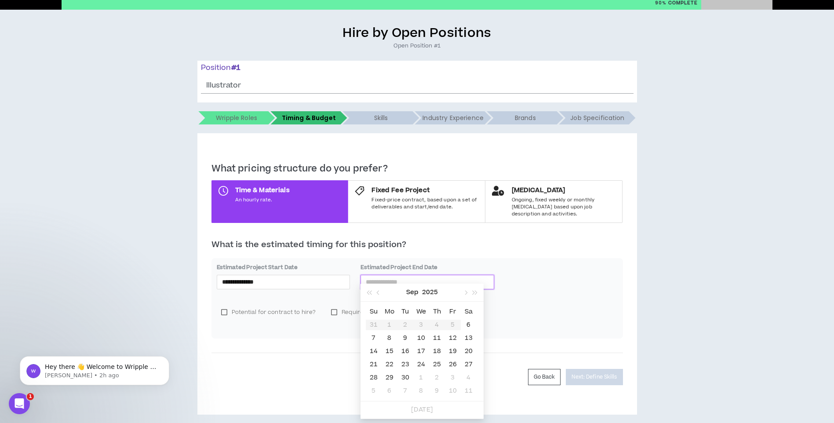
type input "**********"
click at [453, 341] on div "12" at bounding box center [452, 338] width 11 height 11
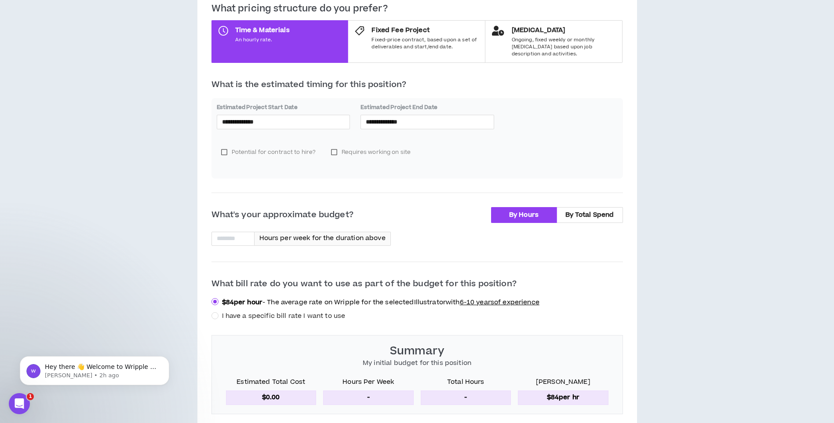
scroll to position [228, 0]
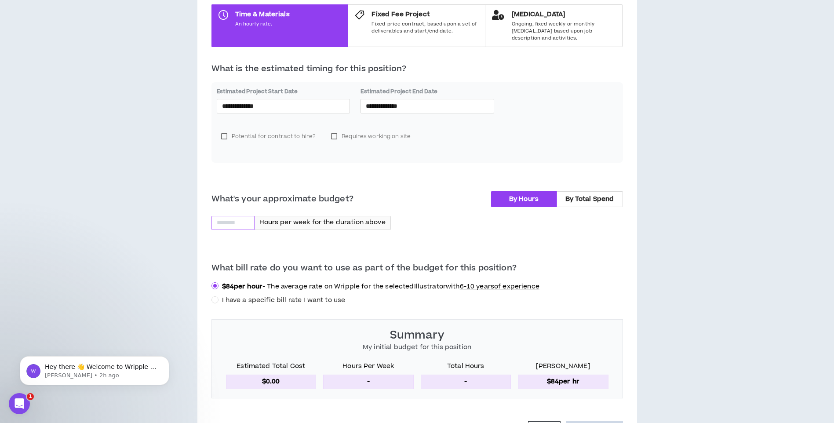
click at [233, 216] on input at bounding box center [233, 222] width 42 height 13
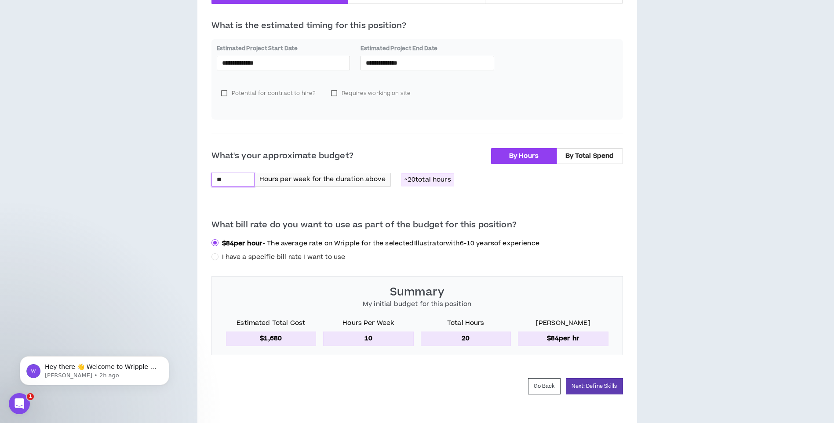
scroll to position [280, 0]
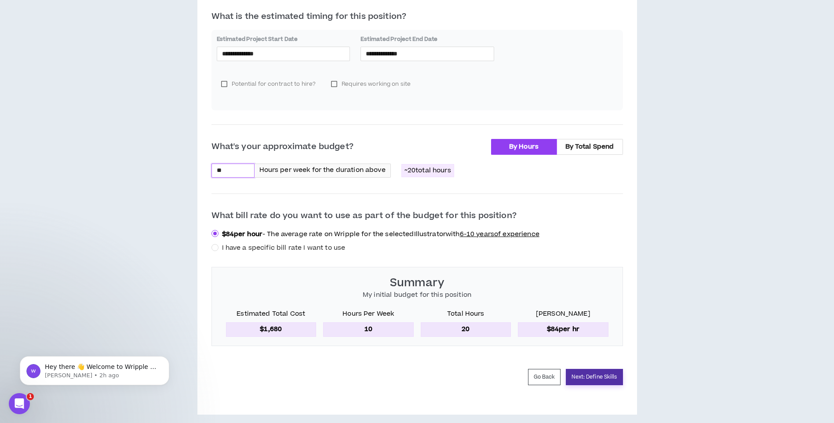
type input "**"
click at [588, 374] on button "Next: Define Skills" at bounding box center [594, 377] width 57 height 16
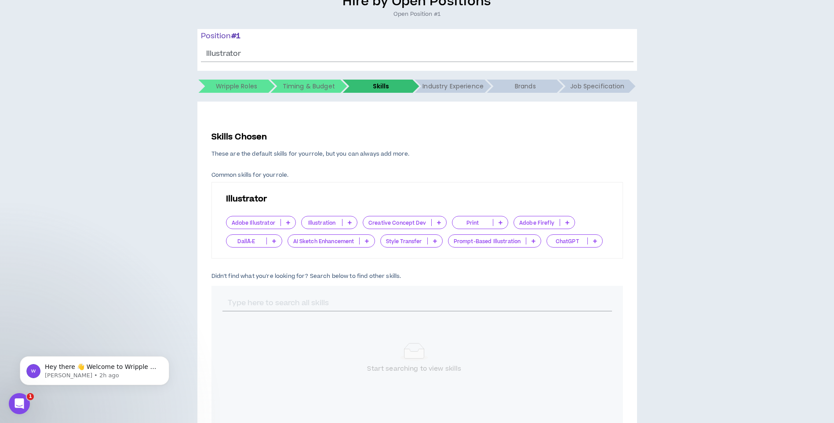
scroll to position [88, 0]
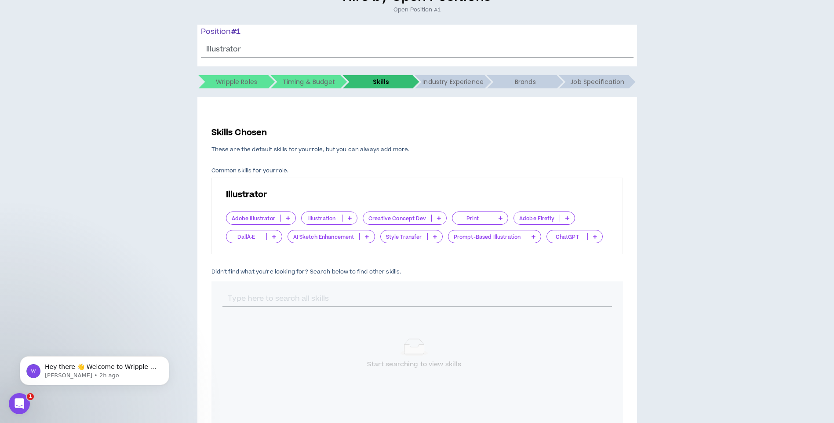
click at [351, 217] on icon at bounding box center [350, 218] width 4 height 4
click at [332, 261] on span "Very Important" at bounding box center [328, 261] width 45 height 10
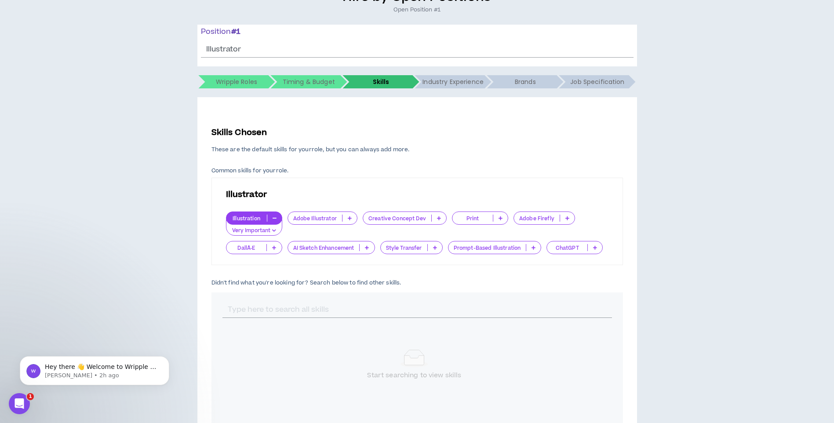
click at [347, 215] on p at bounding box center [349, 217] width 15 height 7
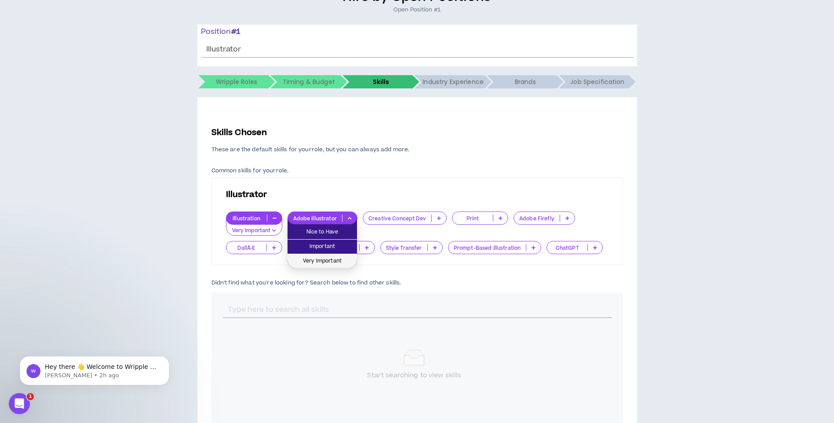
click at [333, 260] on span "Very Important" at bounding box center [322, 261] width 59 height 10
click at [436, 221] on p at bounding box center [438, 217] width 15 height 7
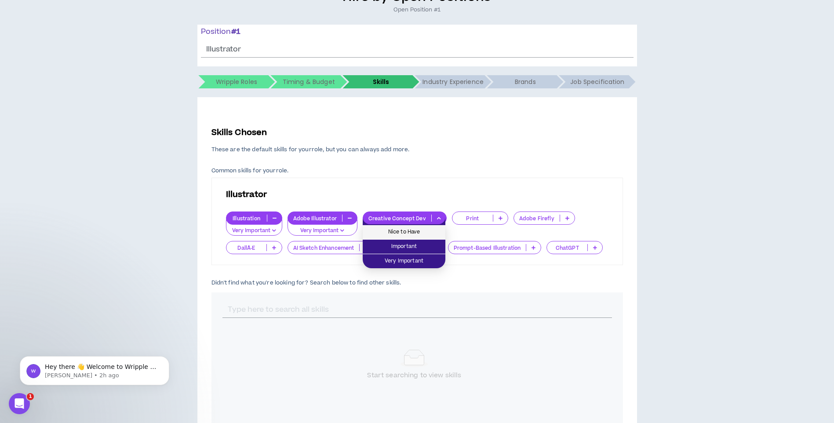
click at [426, 231] on span "Nice to Have" at bounding box center [404, 232] width 72 height 10
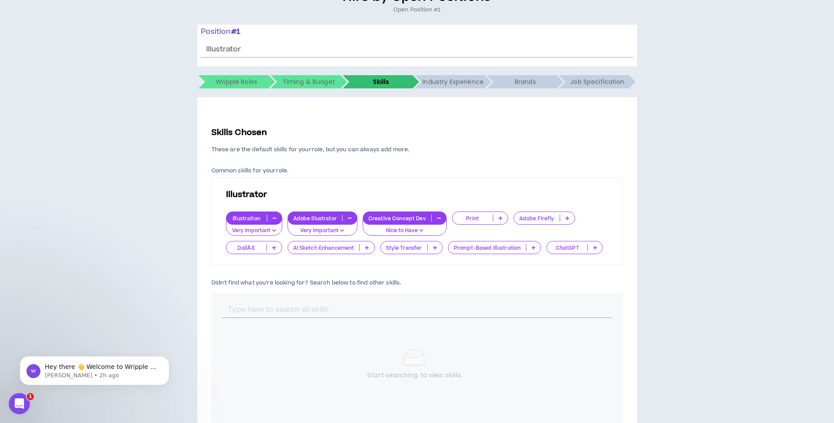
click at [501, 218] on p at bounding box center [500, 217] width 15 height 7
click at [503, 189] on p "Illustrator" at bounding box center [417, 195] width 382 height 12
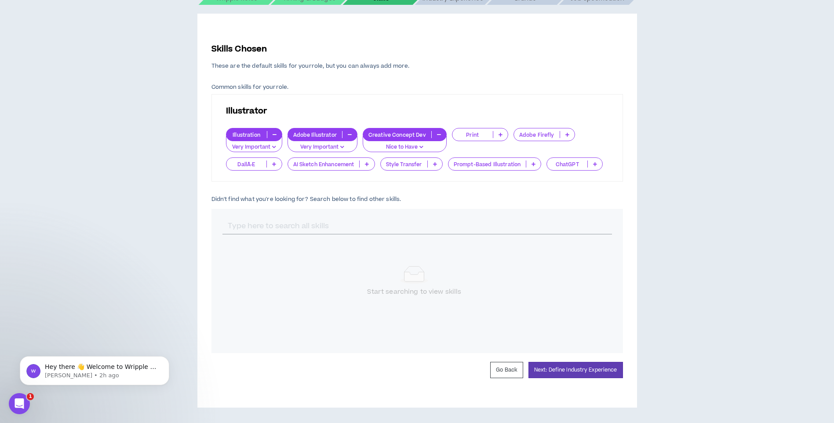
scroll to position [177, 0]
click at [568, 131] on p at bounding box center [567, 134] width 15 height 7
click at [560, 144] on span "Nice to Have" at bounding box center [543, 149] width 50 height 10
click at [588, 370] on button "Next: Define Industry Experience" at bounding box center [575, 370] width 94 height 16
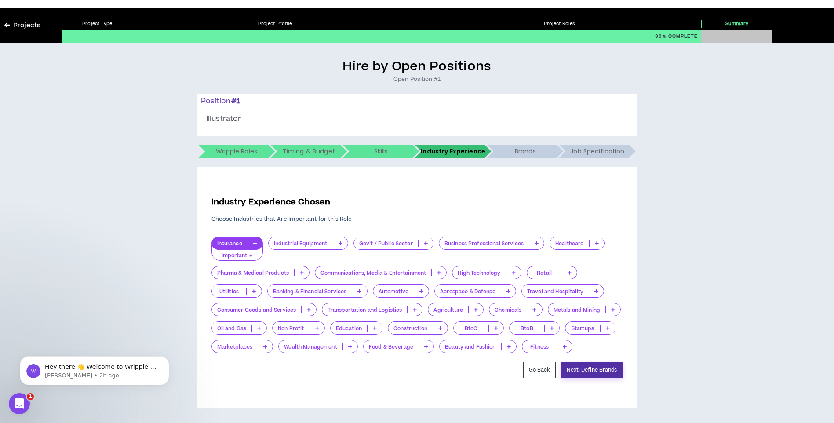
scroll to position [37, 0]
click at [441, 270] on icon at bounding box center [439, 272] width 4 height 4
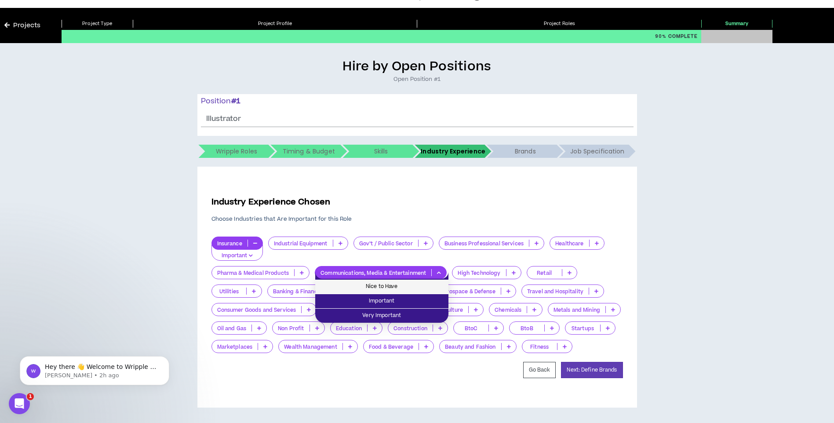
click at [395, 282] on span "Nice to Have" at bounding box center [381, 287] width 123 height 10
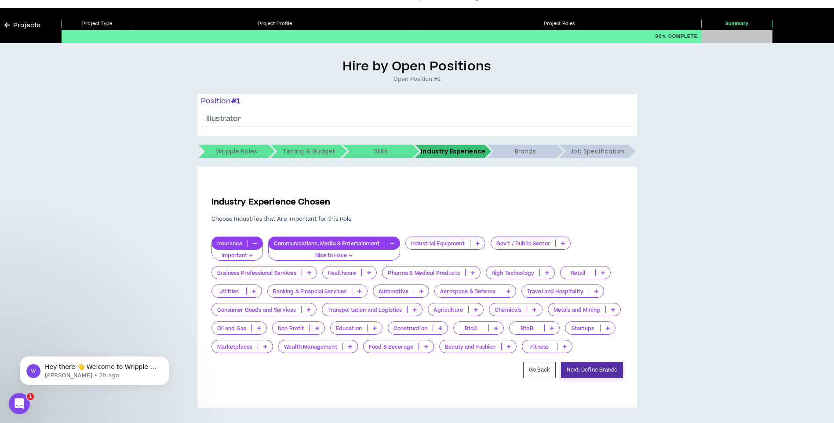
click at [587, 374] on button "Next: Define Brands" at bounding box center [592, 370] width 62 height 16
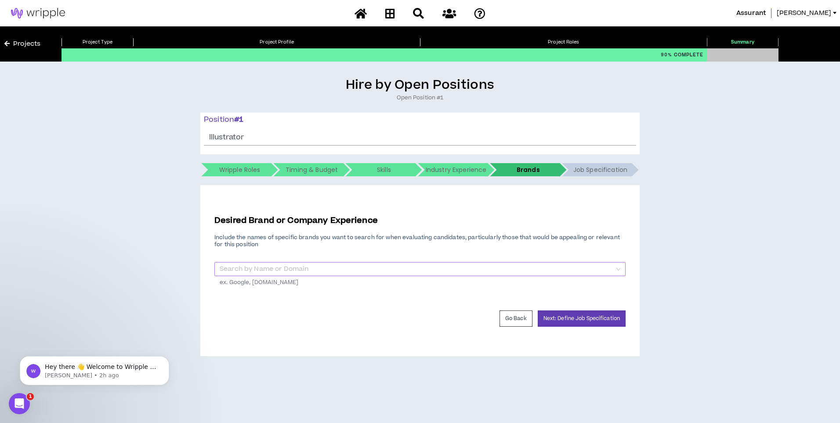
click at [315, 274] on input "search" at bounding box center [417, 268] width 395 height 13
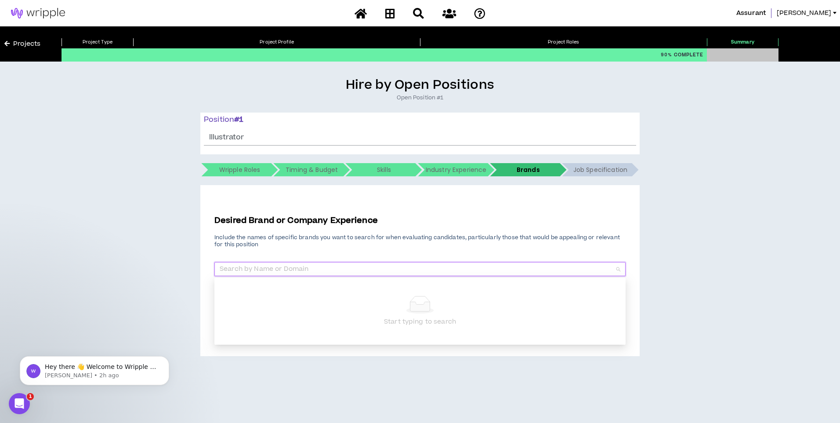
click at [350, 254] on div "Desired Brand or Company Experience Include the names of specific brands you wa…" at bounding box center [419, 257] width 411 height 87
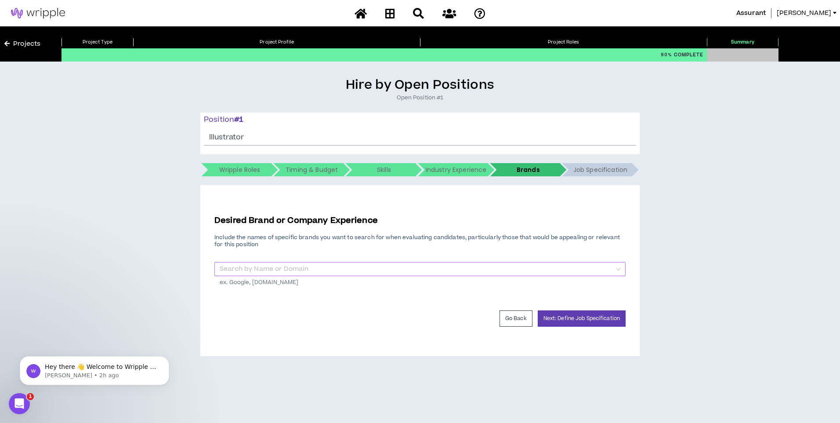
click at [342, 272] on input "search" at bounding box center [417, 268] width 395 height 13
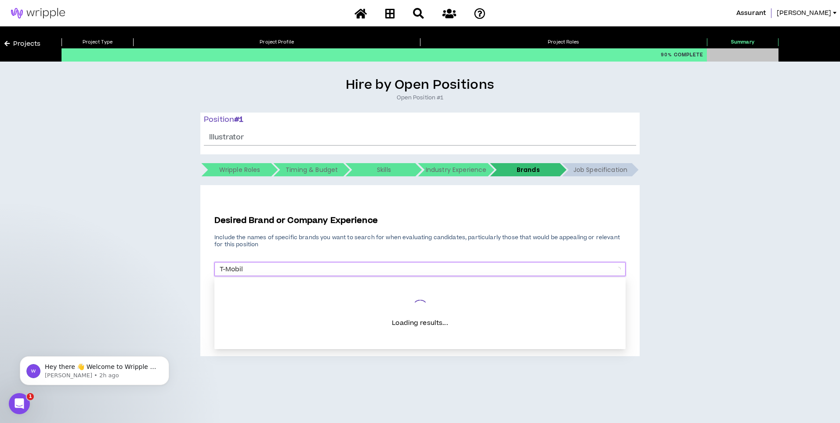
type input "T-Mobile"
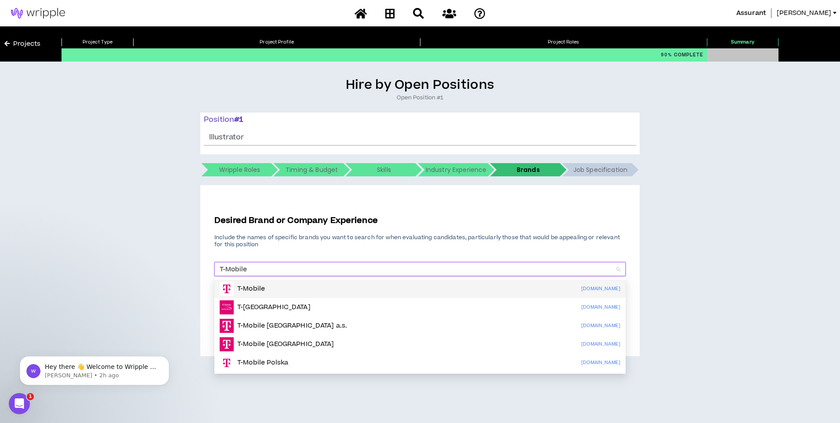
click at [307, 292] on div "T-Mobile [DOMAIN_NAME]" at bounding box center [420, 289] width 401 height 14
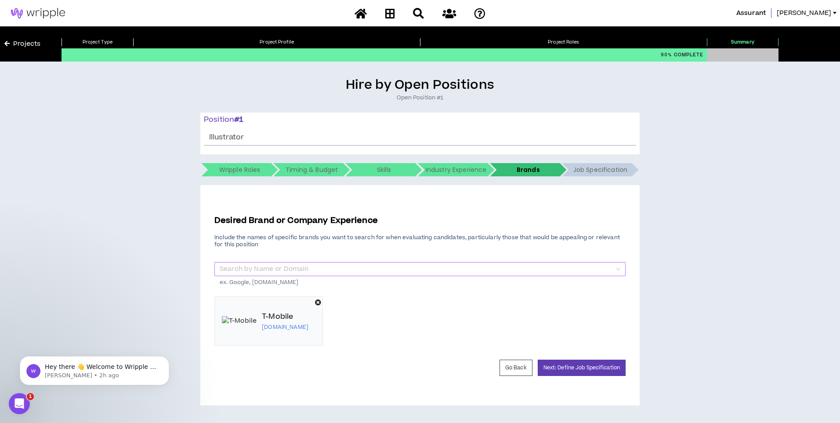
click at [321, 264] on input "search" at bounding box center [417, 268] width 395 height 13
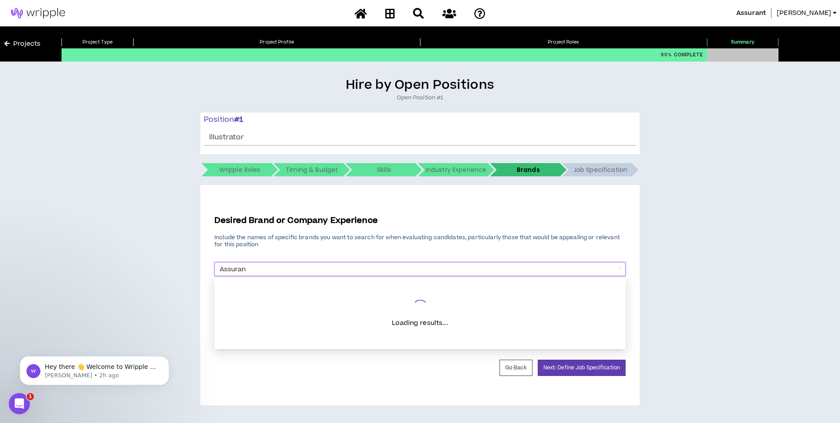
type input "Assurant"
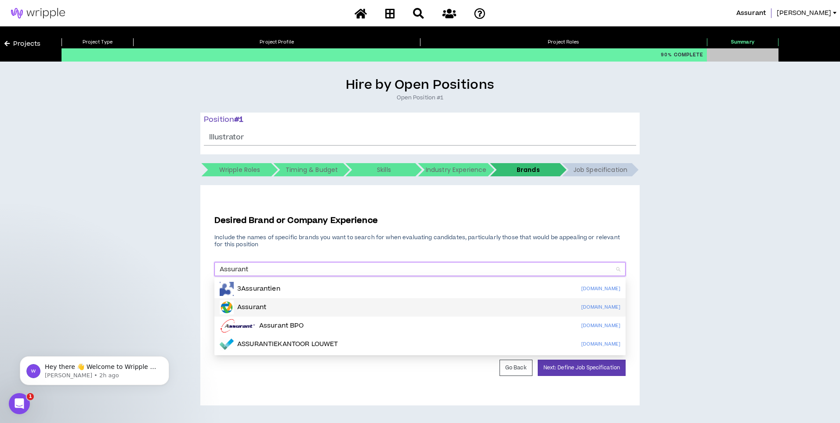
click at [272, 305] on div "Assurant [DOMAIN_NAME]" at bounding box center [420, 307] width 401 height 14
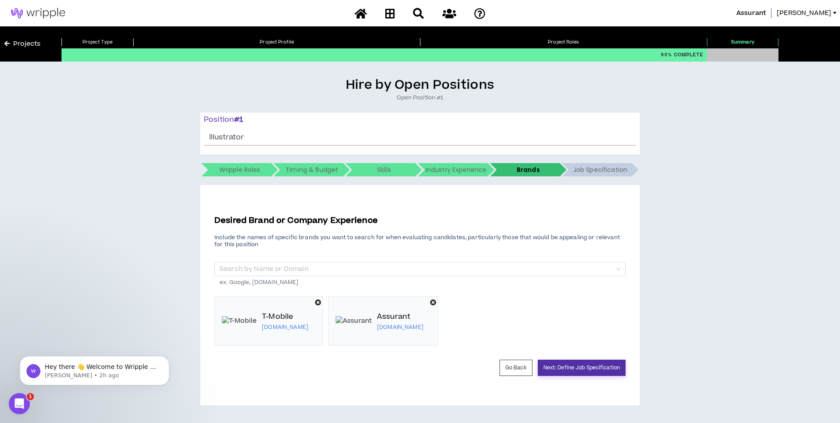
click at [580, 367] on button "Next: Define Job Specification" at bounding box center [582, 367] width 88 height 16
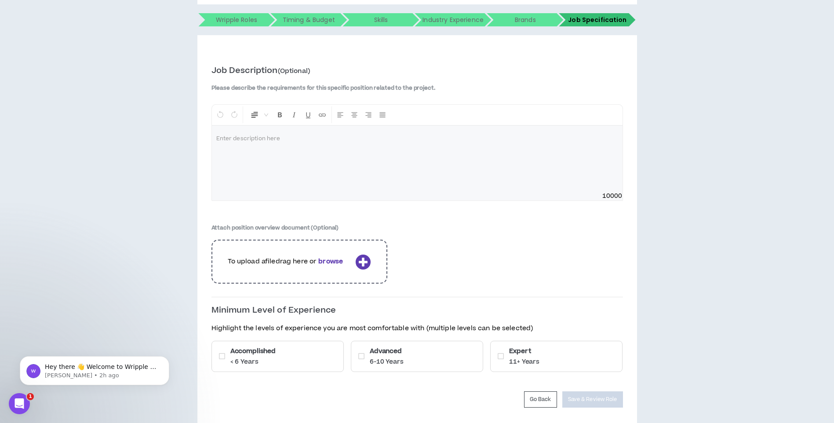
scroll to position [176, 0]
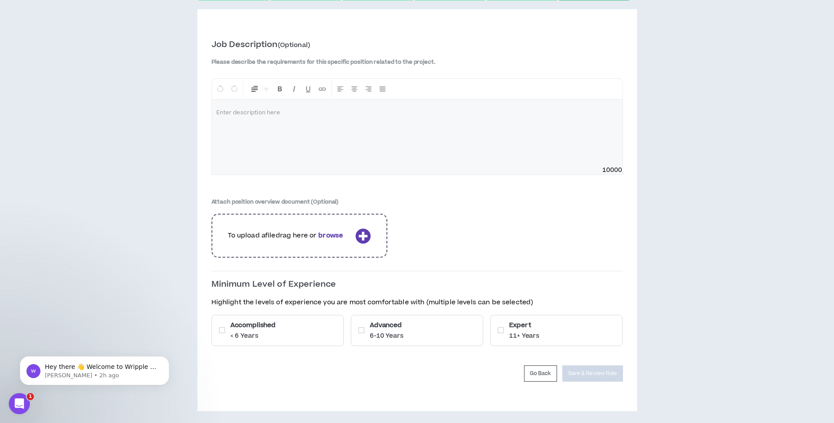
click at [500, 329] on icon at bounding box center [500, 329] width 6 height 7
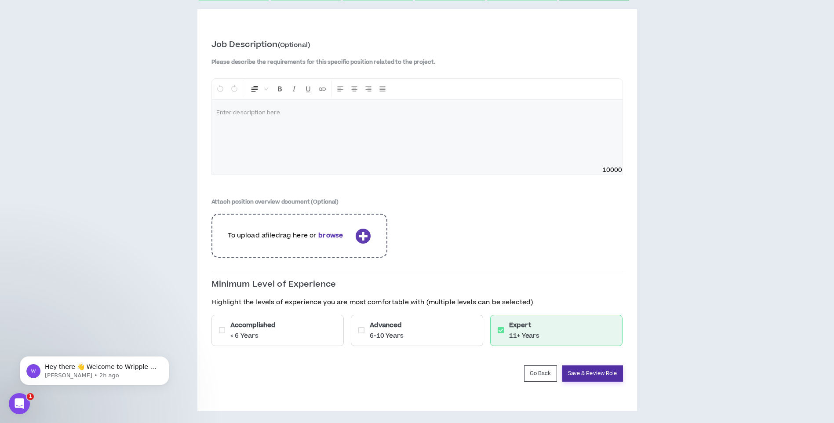
click at [605, 375] on button "Save & Review Role" at bounding box center [592, 373] width 61 height 16
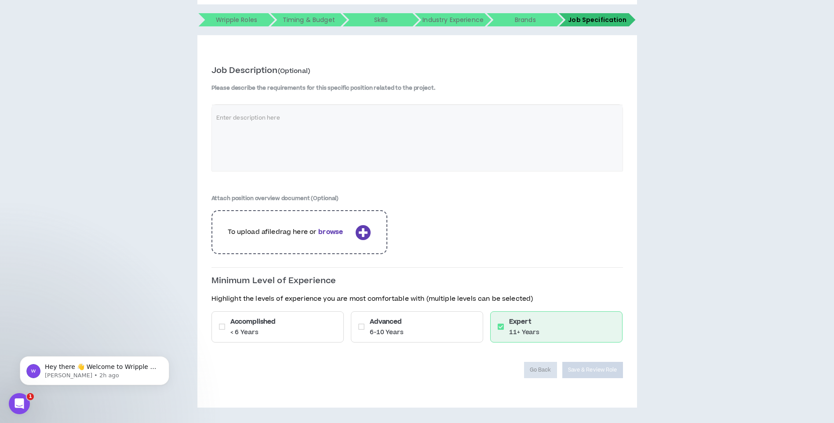
scroll to position [150, 0]
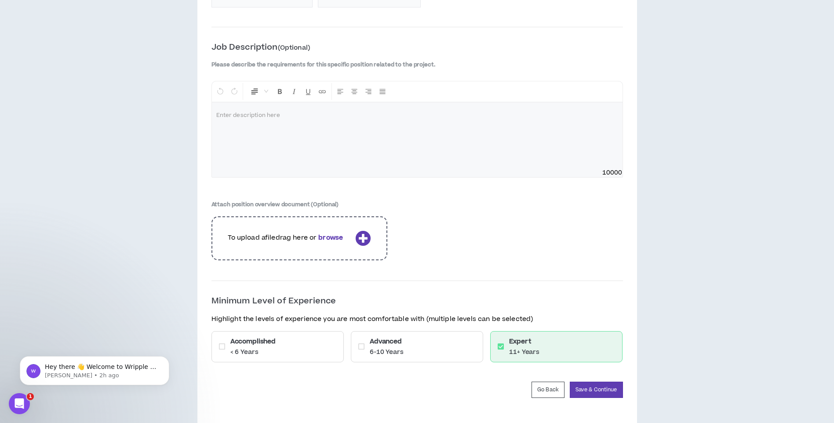
scroll to position [988, 0]
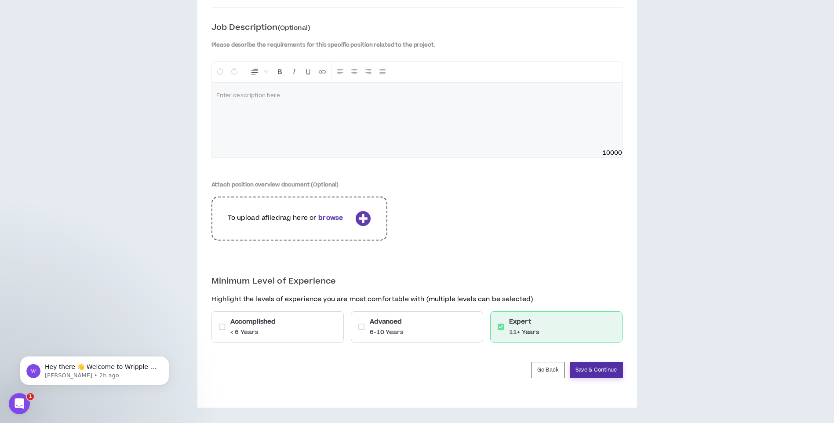
click at [595, 372] on button "Save & Continue" at bounding box center [595, 370] width 53 height 16
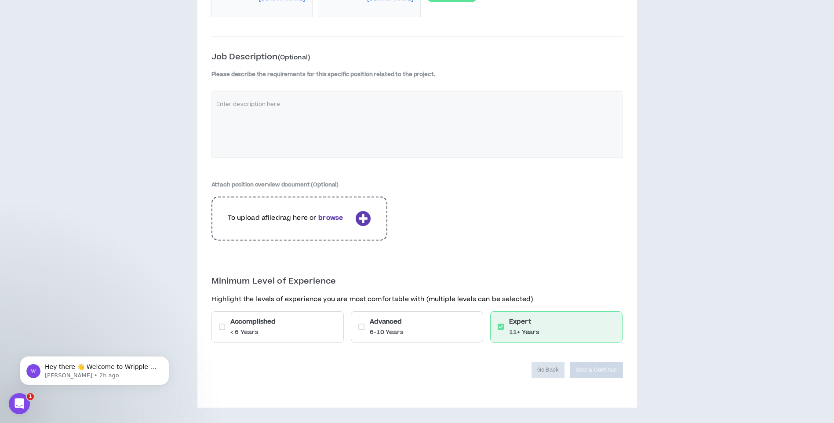
scroll to position [958, 0]
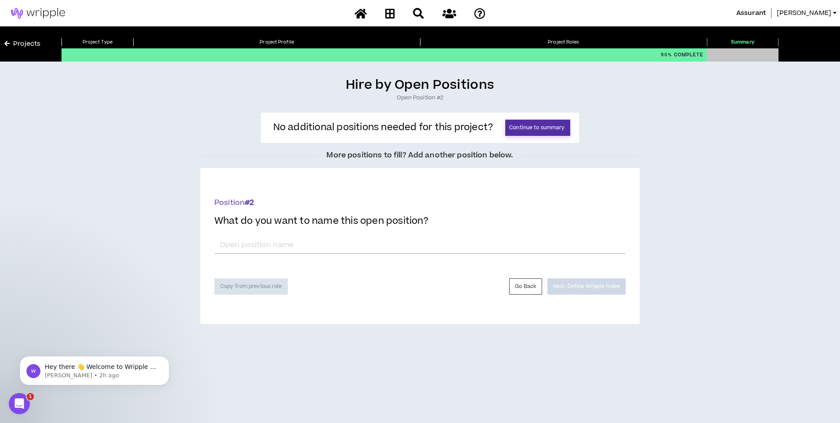
click at [557, 127] on button "Continue to summary" at bounding box center [537, 128] width 65 height 16
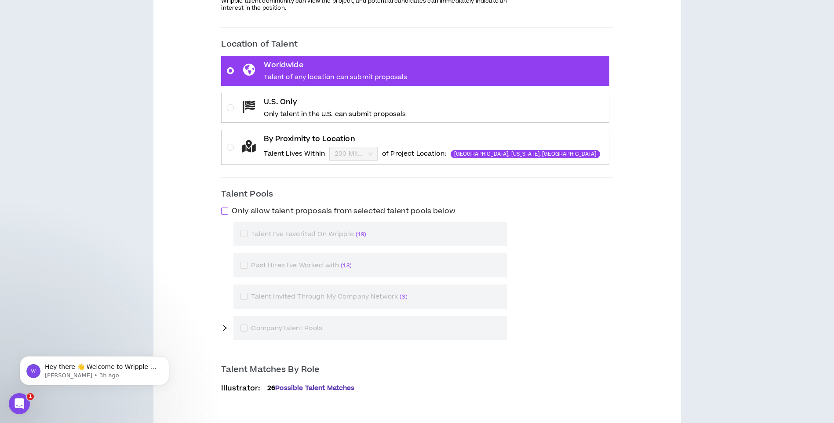
scroll to position [270, 0]
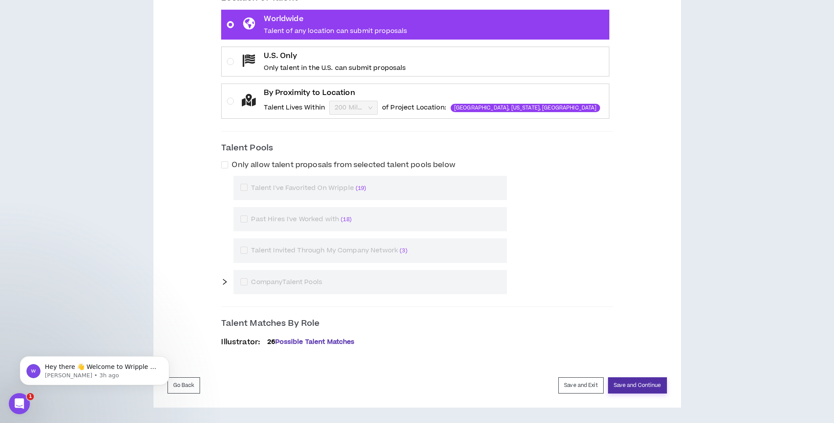
click at [648, 384] on button "Save and Continue" at bounding box center [637, 385] width 59 height 16
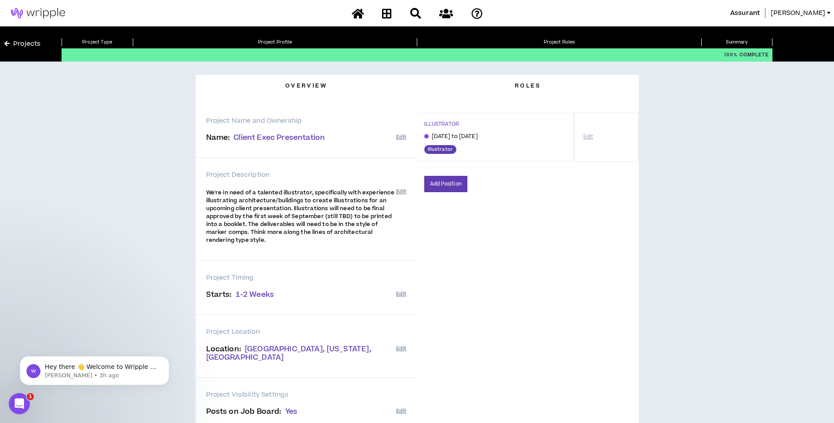
scroll to position [118, 0]
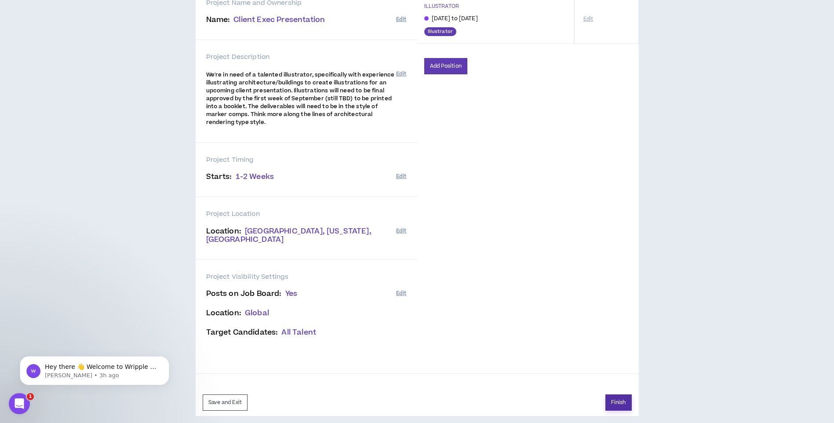
click at [617, 394] on button "Finish" at bounding box center [618, 402] width 26 height 16
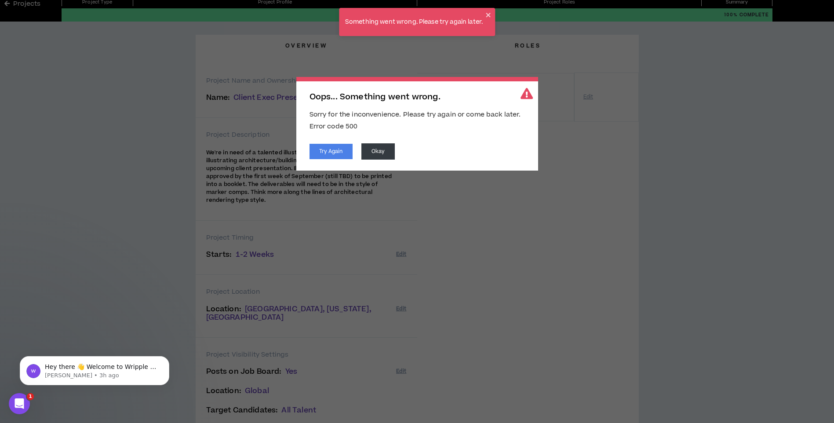
scroll to position [30, 0]
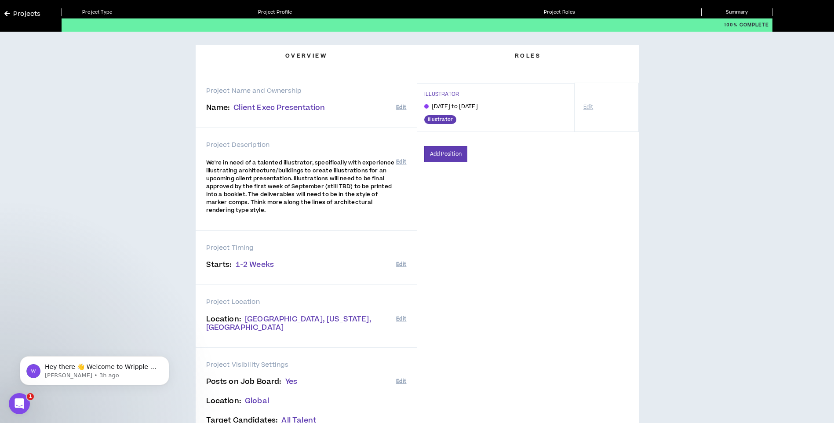
click at [376, 153] on button "Okay" at bounding box center [377, 151] width 33 height 16
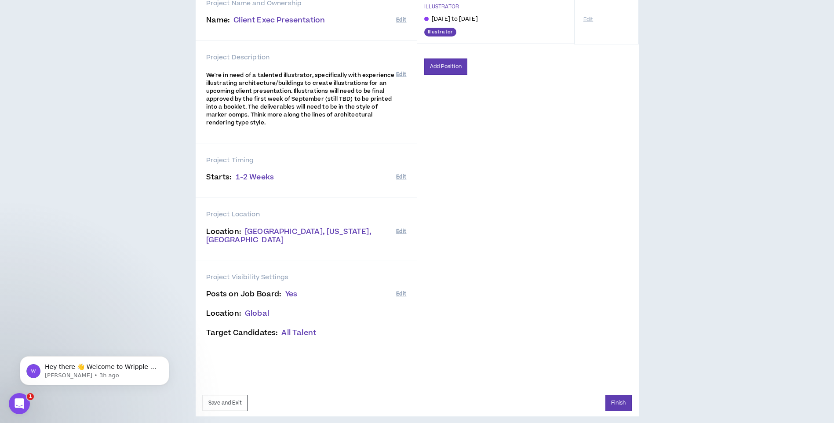
scroll to position [118, 0]
click at [612, 394] on button "Finish" at bounding box center [618, 402] width 26 height 16
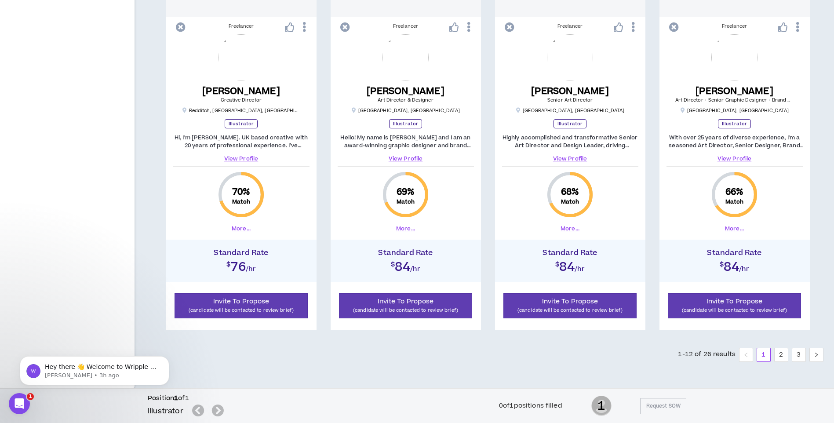
scroll to position [844, 0]
click at [783, 355] on link "2" at bounding box center [780, 354] width 13 height 13
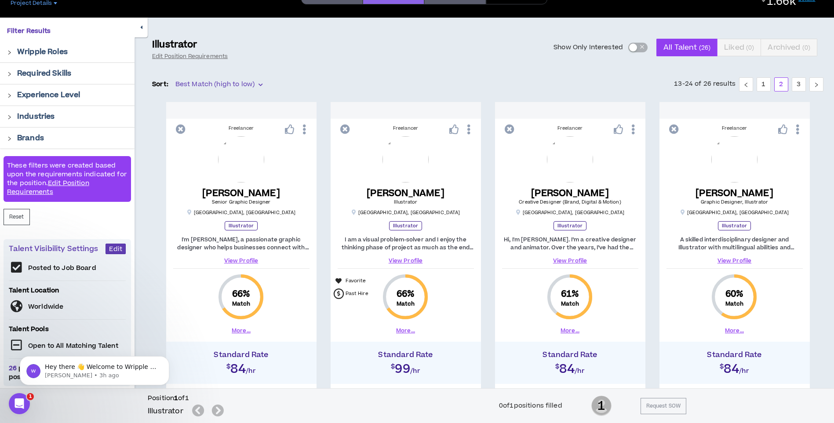
scroll to position [141, 0]
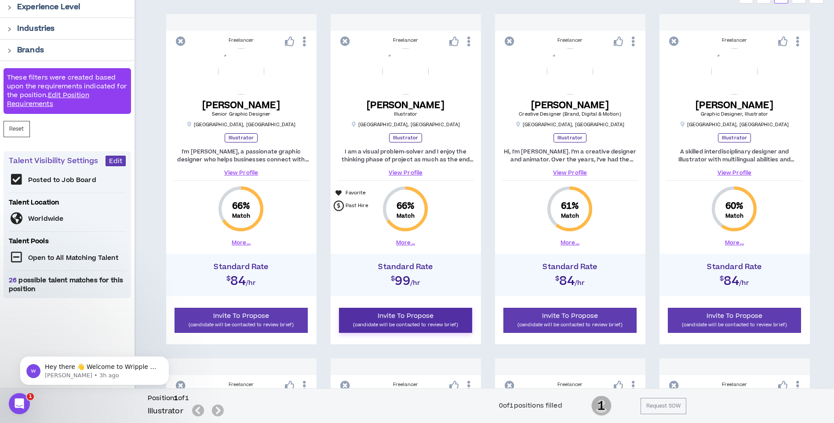
click at [427, 321] on p "(candidate will be contacted to review brief)" at bounding box center [405, 324] width 122 height 8
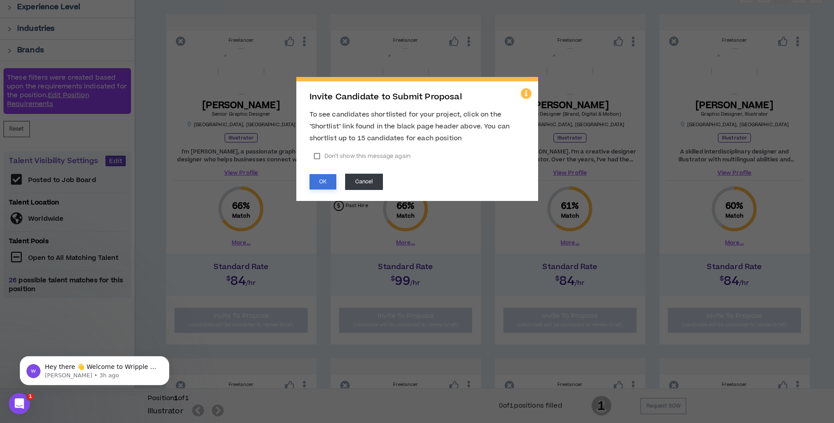
click at [319, 183] on button "OK" at bounding box center [322, 181] width 27 height 15
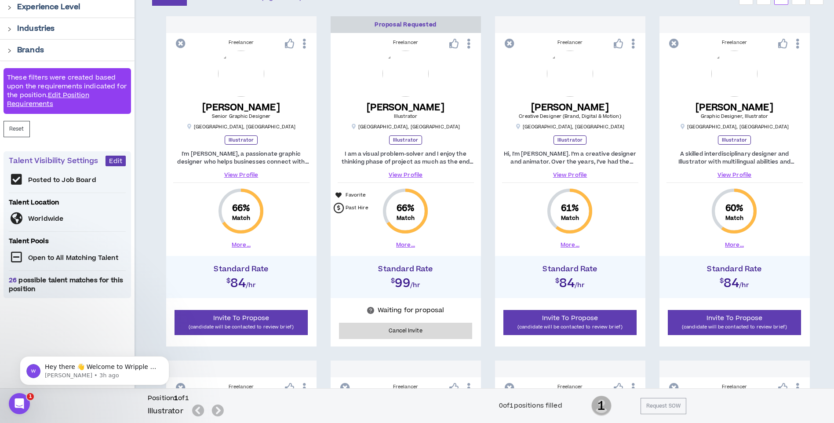
click at [409, 244] on button "More..." at bounding box center [405, 245] width 19 height 8
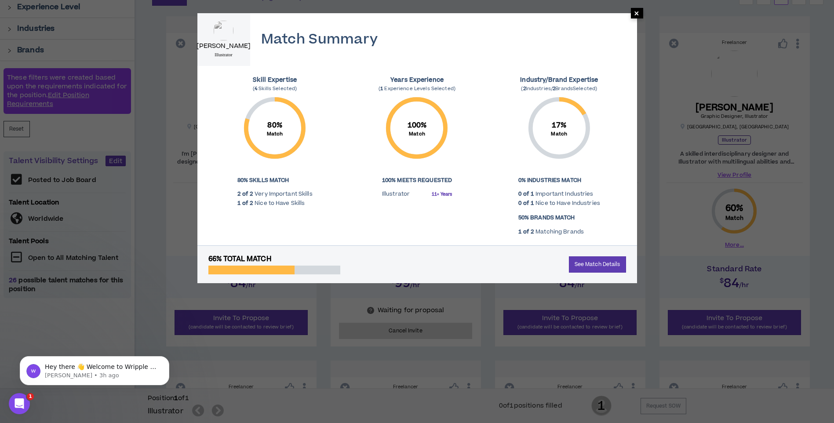
click at [637, 11] on span "×" at bounding box center [636, 13] width 5 height 11
